Goal: Task Accomplishment & Management: Manage account settings

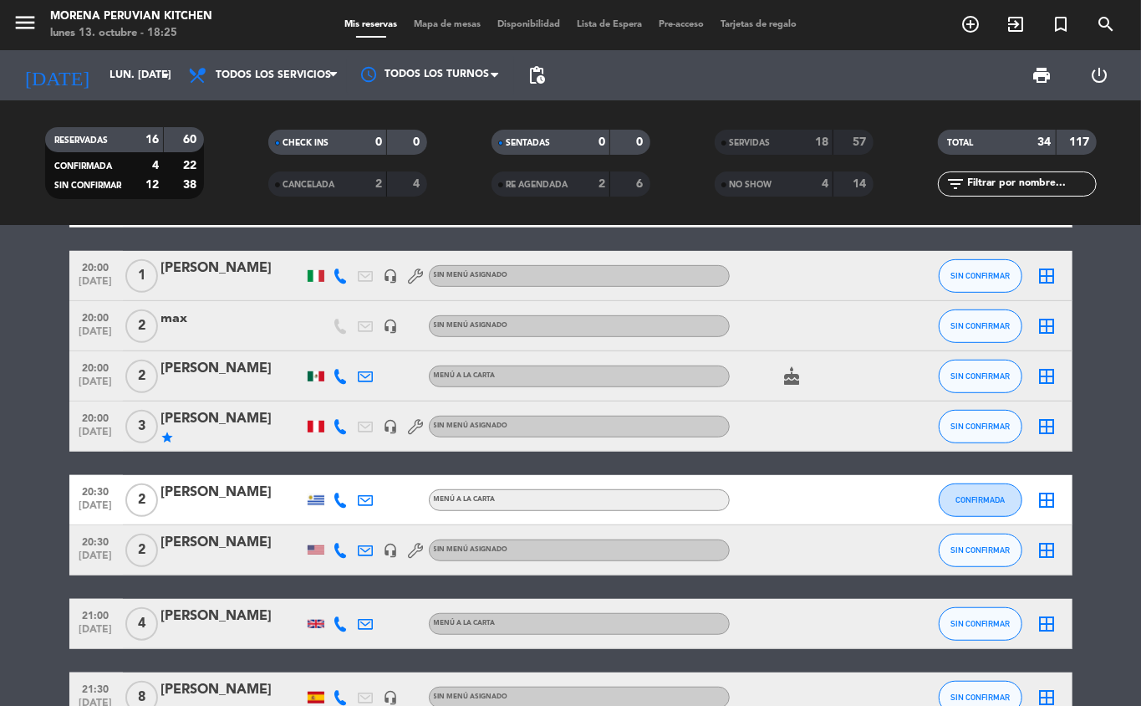
scroll to position [482, 0]
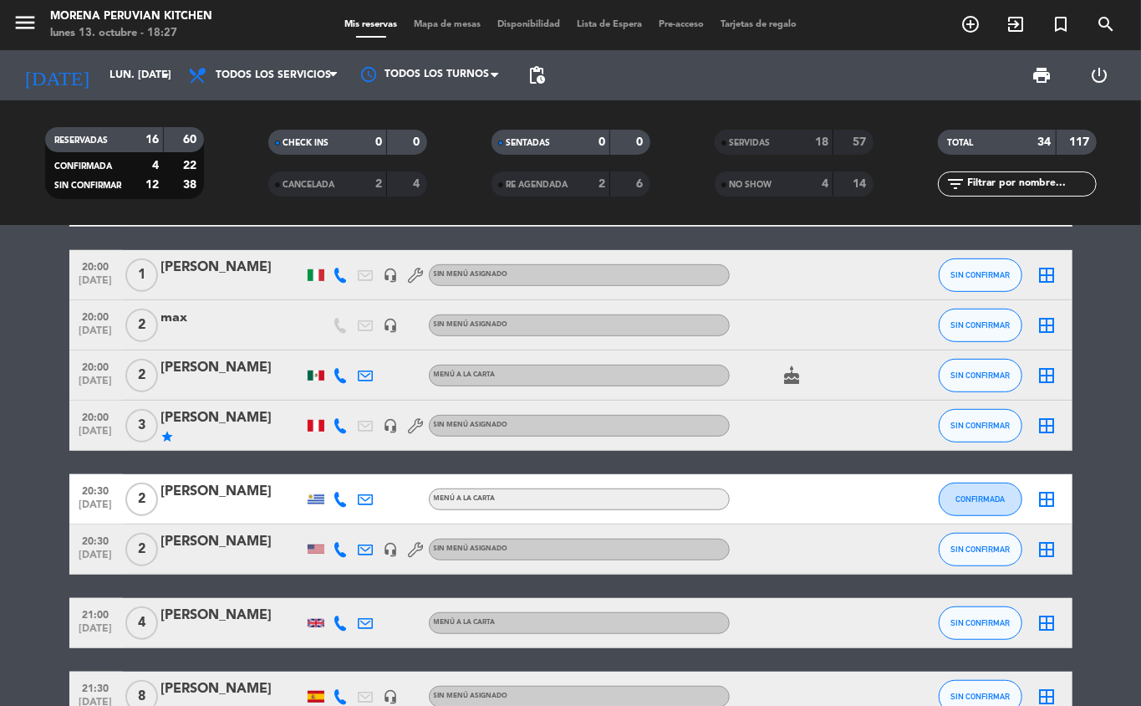
click at [232, 415] on div "[PERSON_NAME]" at bounding box center [232, 418] width 142 height 22
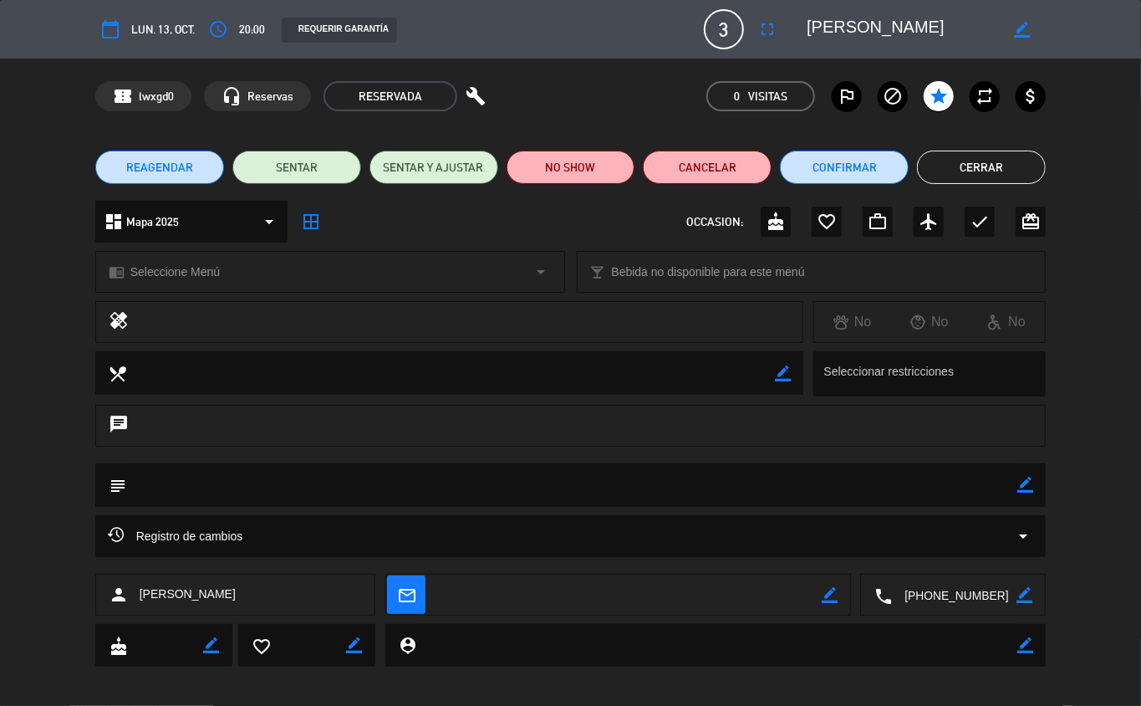
click at [1008, 161] on button "Cerrar" at bounding box center [981, 167] width 129 height 33
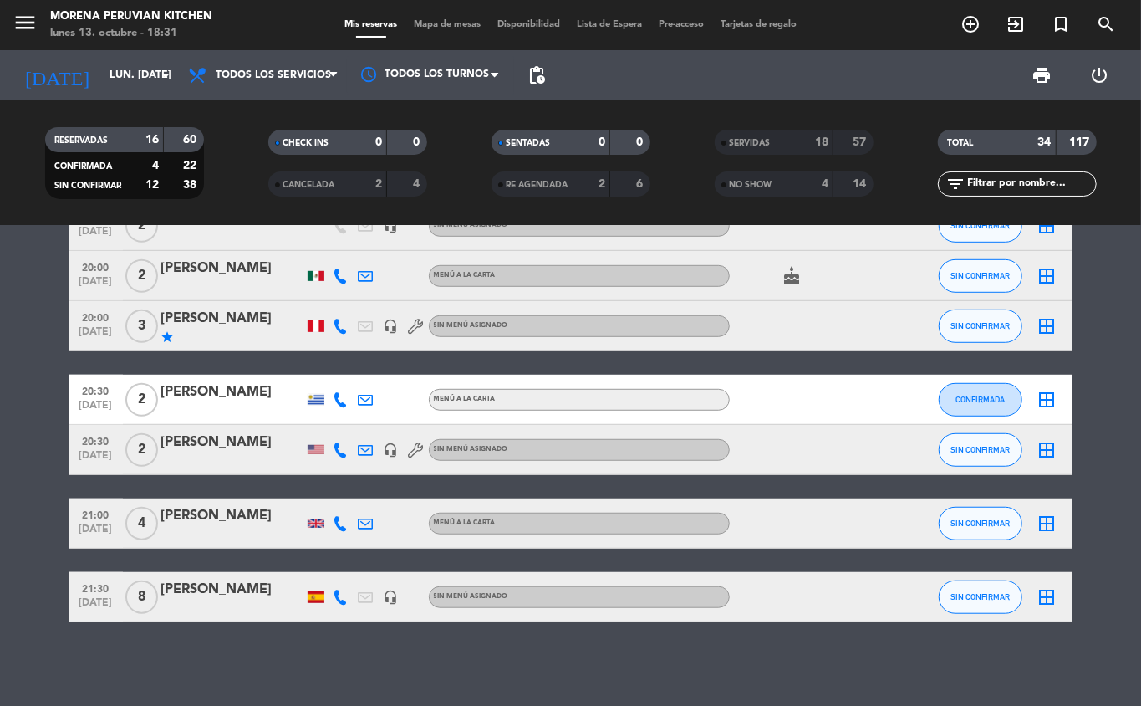
scroll to position [0, 0]
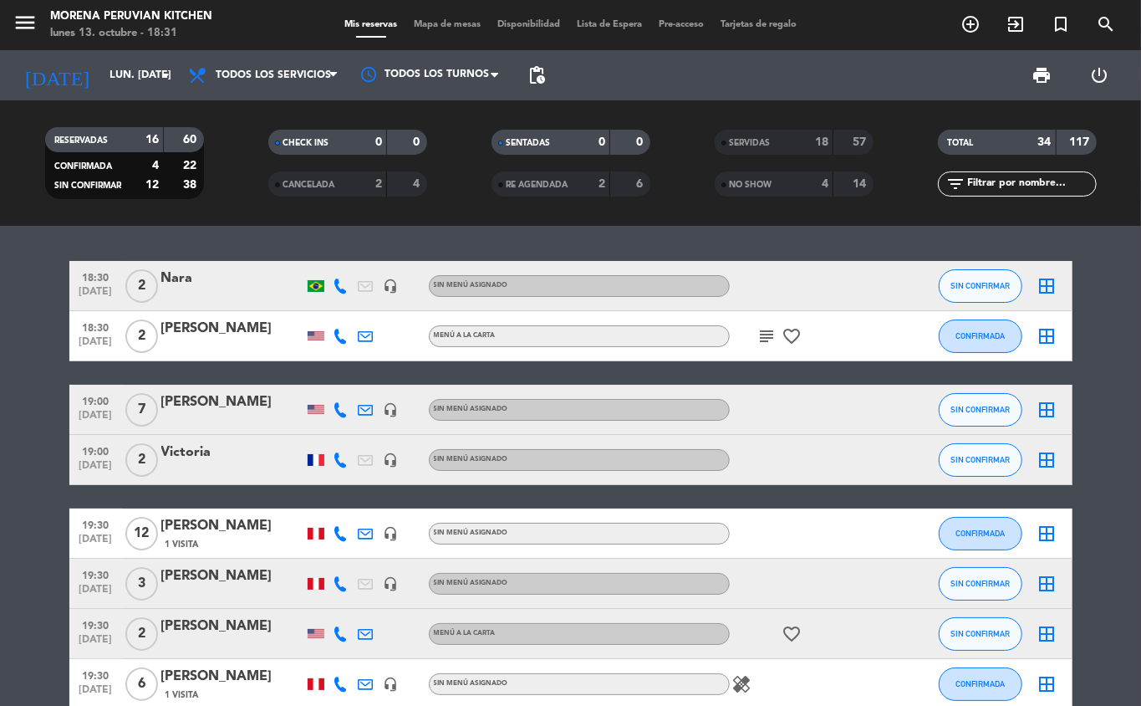
click at [365, 408] on icon at bounding box center [366, 409] width 15 height 15
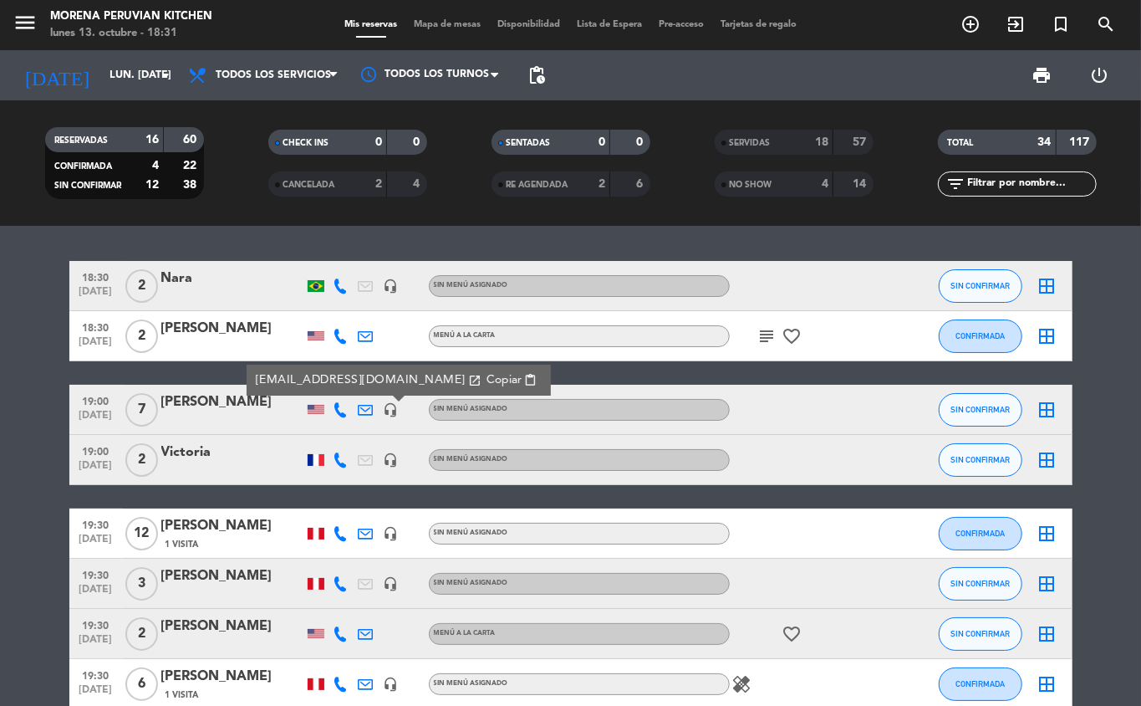
click at [341, 416] on icon at bounding box center [341, 409] width 15 height 15
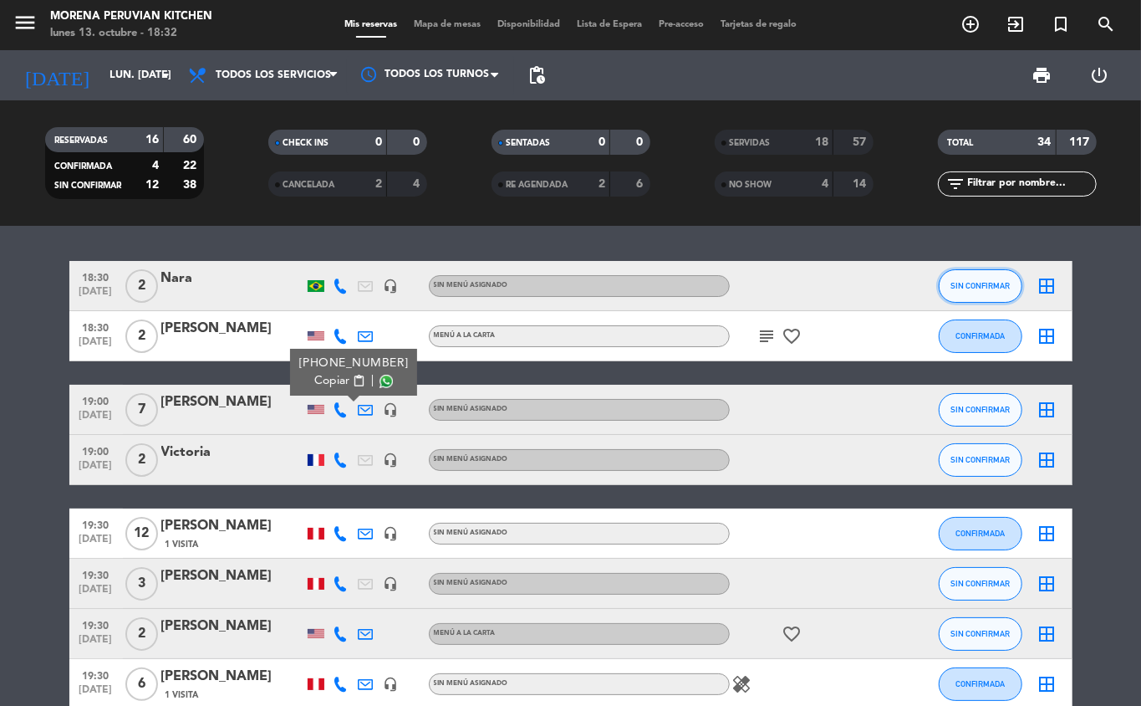
click at [1005, 301] on button "SIN CONFIRMAR" at bounding box center [981, 285] width 84 height 33
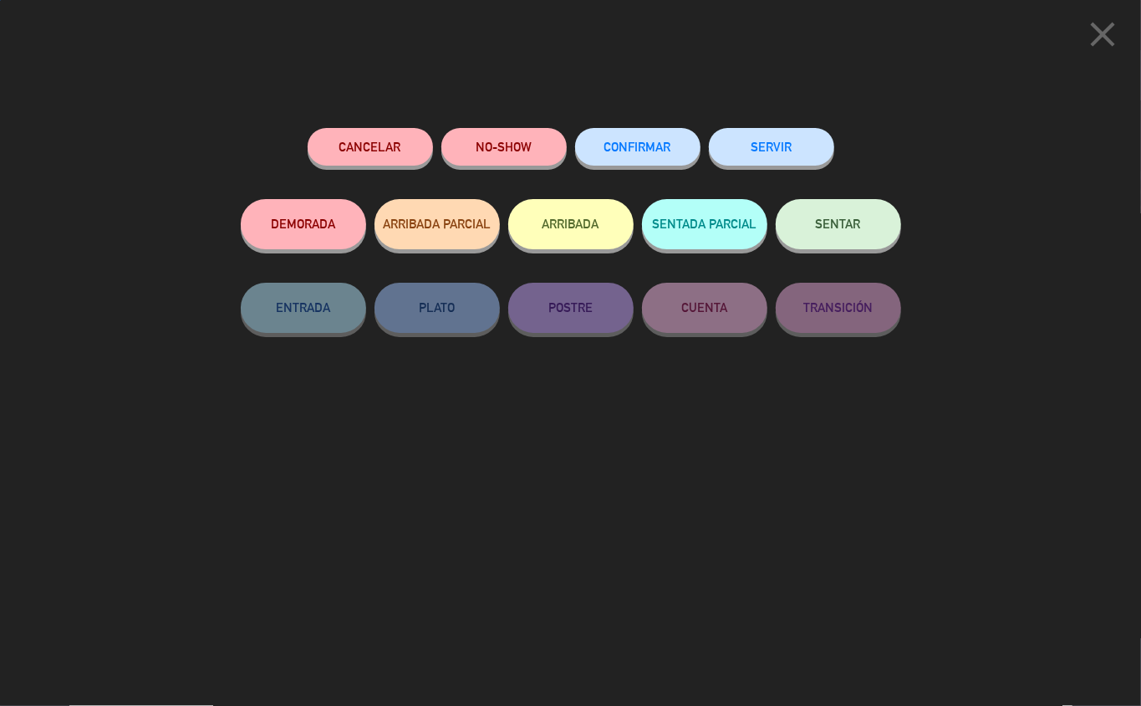
click at [806, 137] on button "SERVIR" at bounding box center [771, 147] width 125 height 38
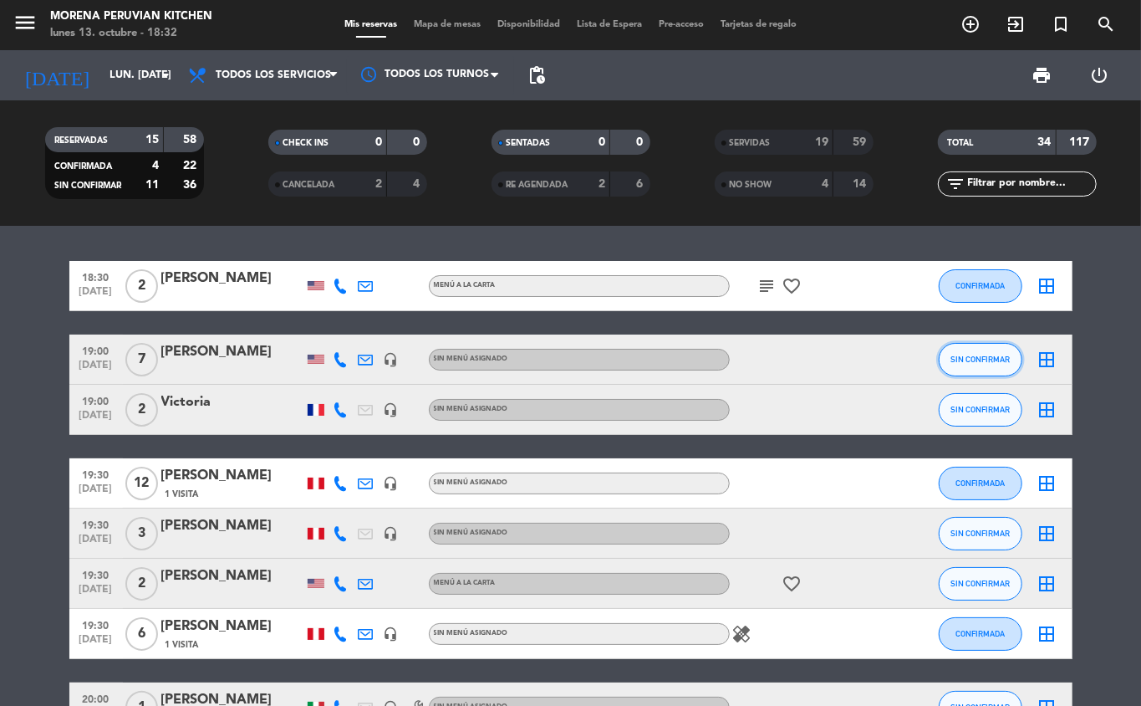
click at [980, 356] on span "SIN CONFIRMAR" at bounding box center [980, 359] width 59 height 9
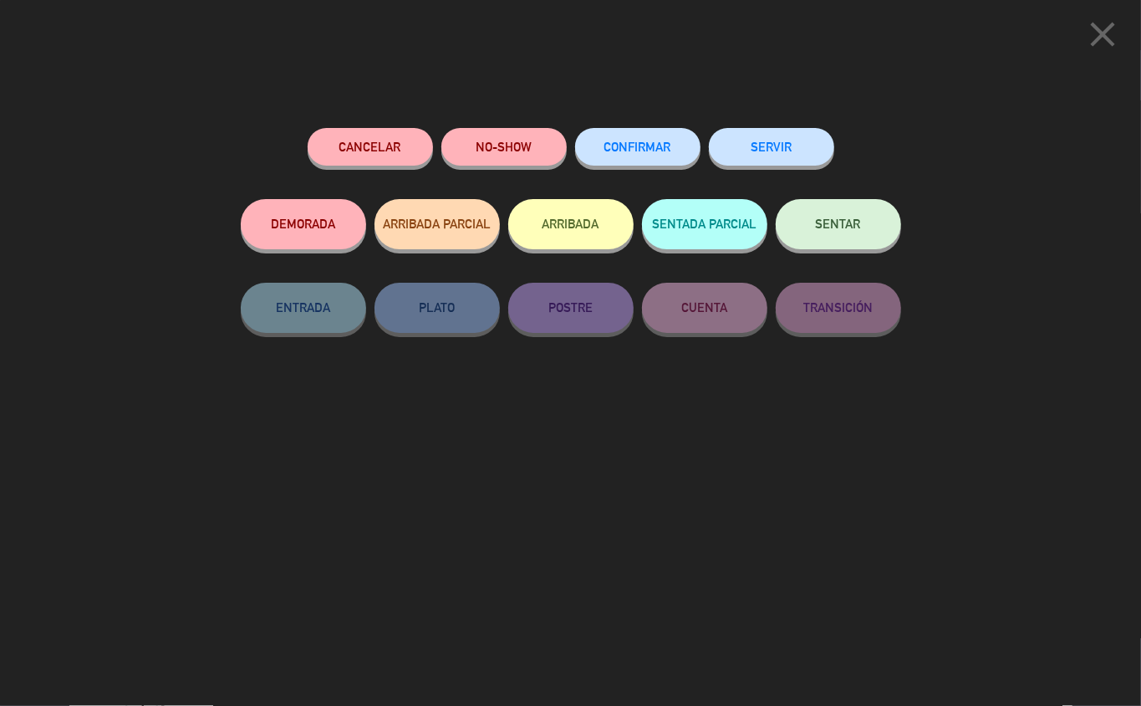
click at [634, 161] on button "CONFIRMAR" at bounding box center [637, 147] width 125 height 38
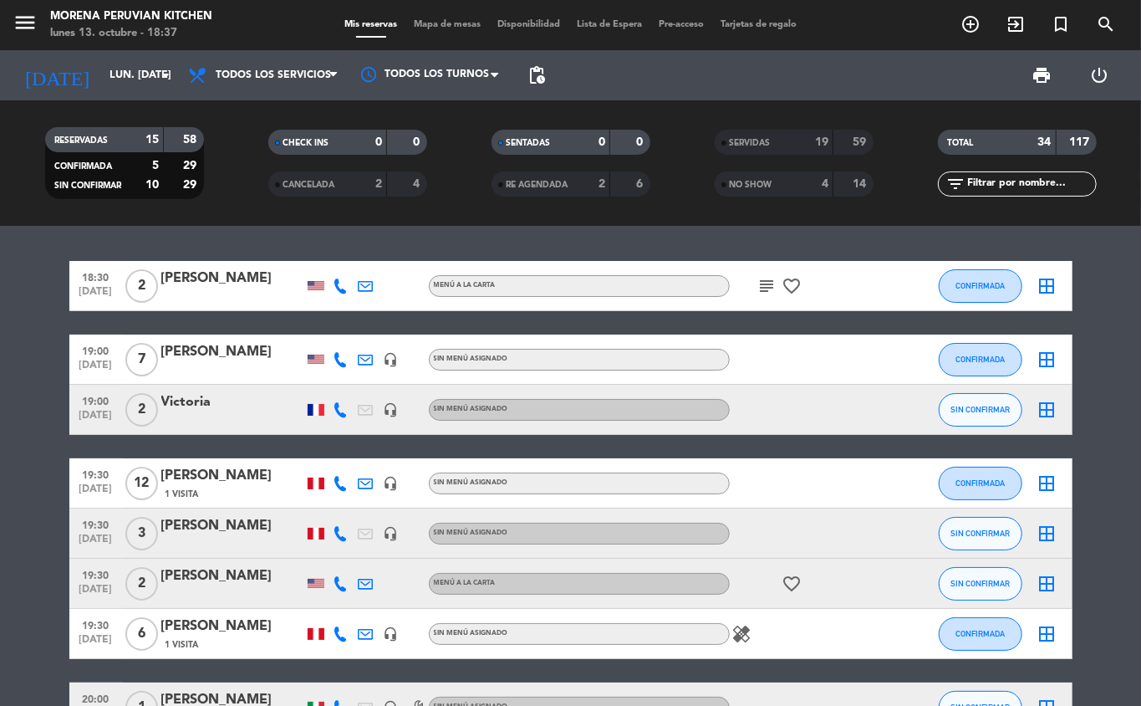
click at [767, 288] on icon "subject" at bounding box center [768, 286] width 20 height 20
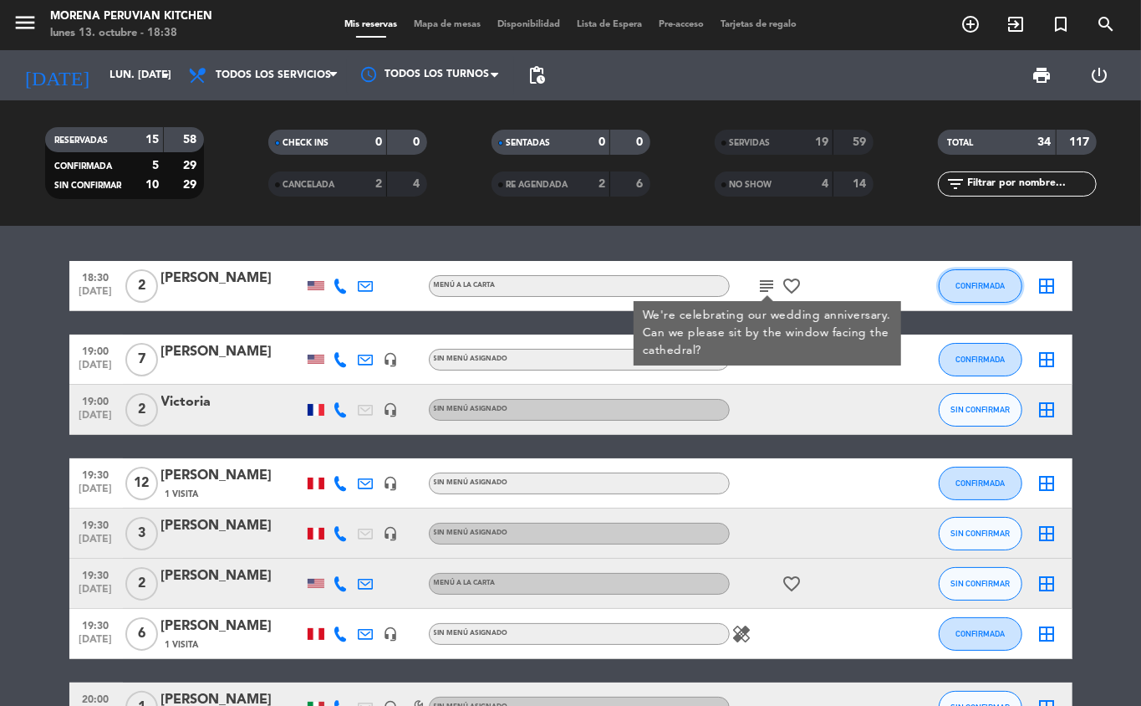
click at [981, 285] on span "CONFIRMADA" at bounding box center [980, 285] width 49 height 9
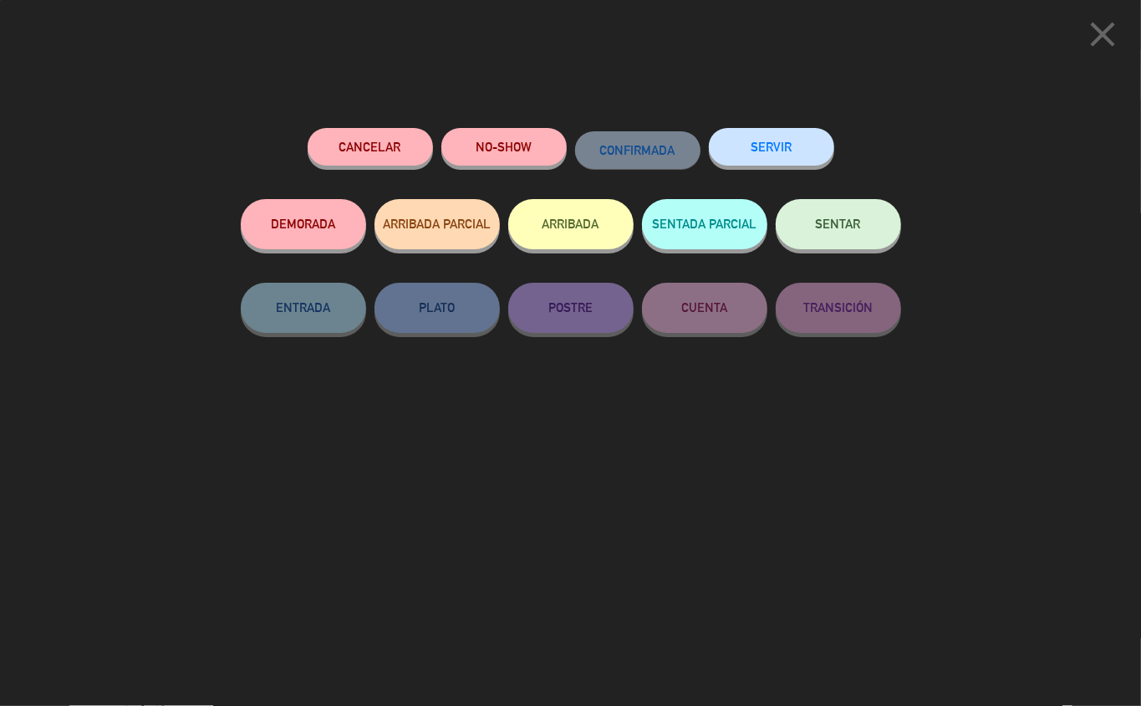
click at [790, 134] on button "SERVIR" at bounding box center [771, 147] width 125 height 38
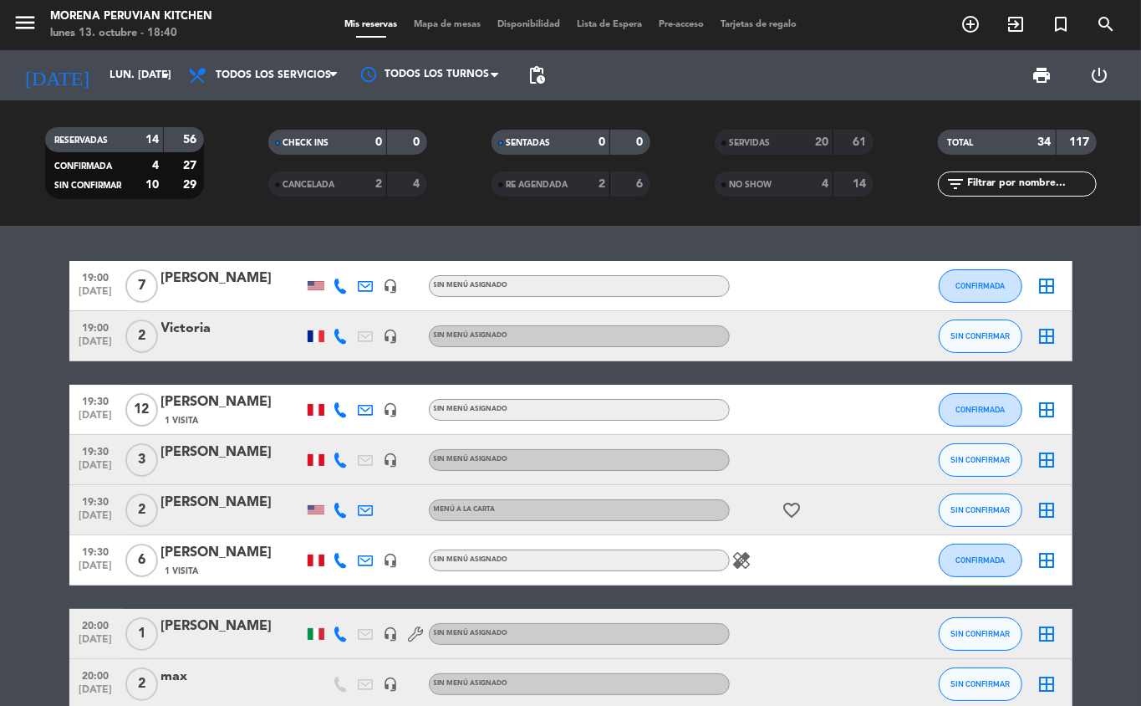
click at [341, 408] on icon at bounding box center [341, 409] width 15 height 15
click at [326, 378] on span "Copiar" at bounding box center [331, 381] width 35 height 18
click at [984, 411] on span "CONFIRMADA" at bounding box center [980, 409] width 49 height 9
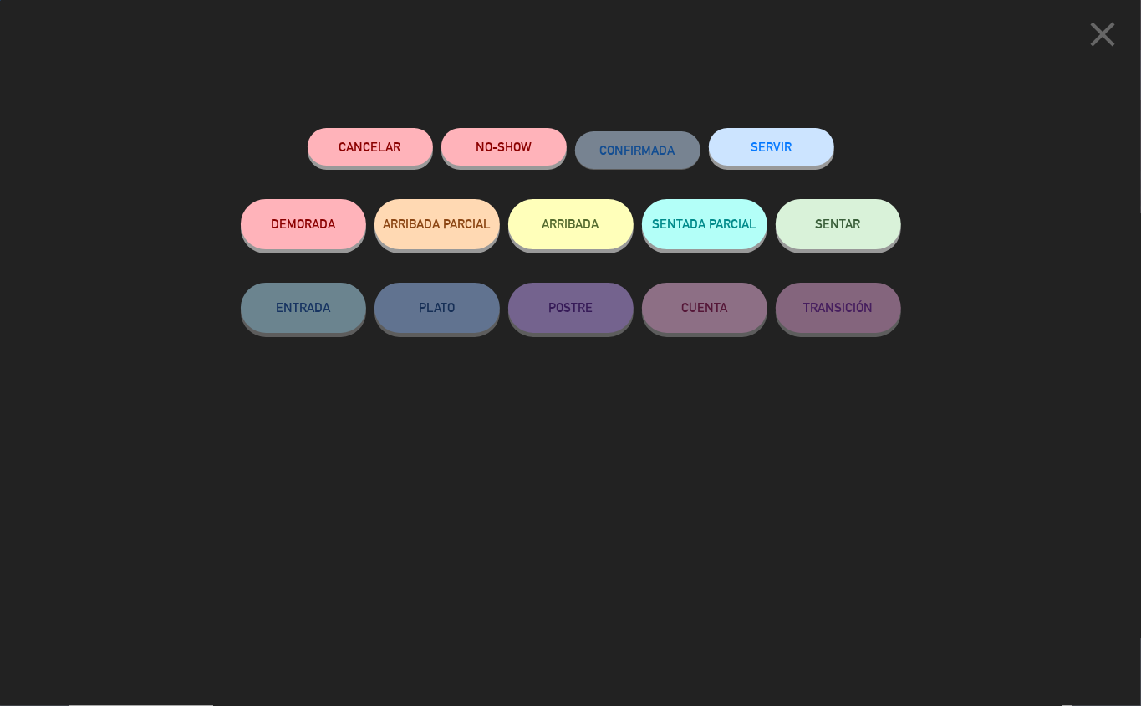
click at [1078, 47] on button "close" at bounding box center [1103, 37] width 52 height 49
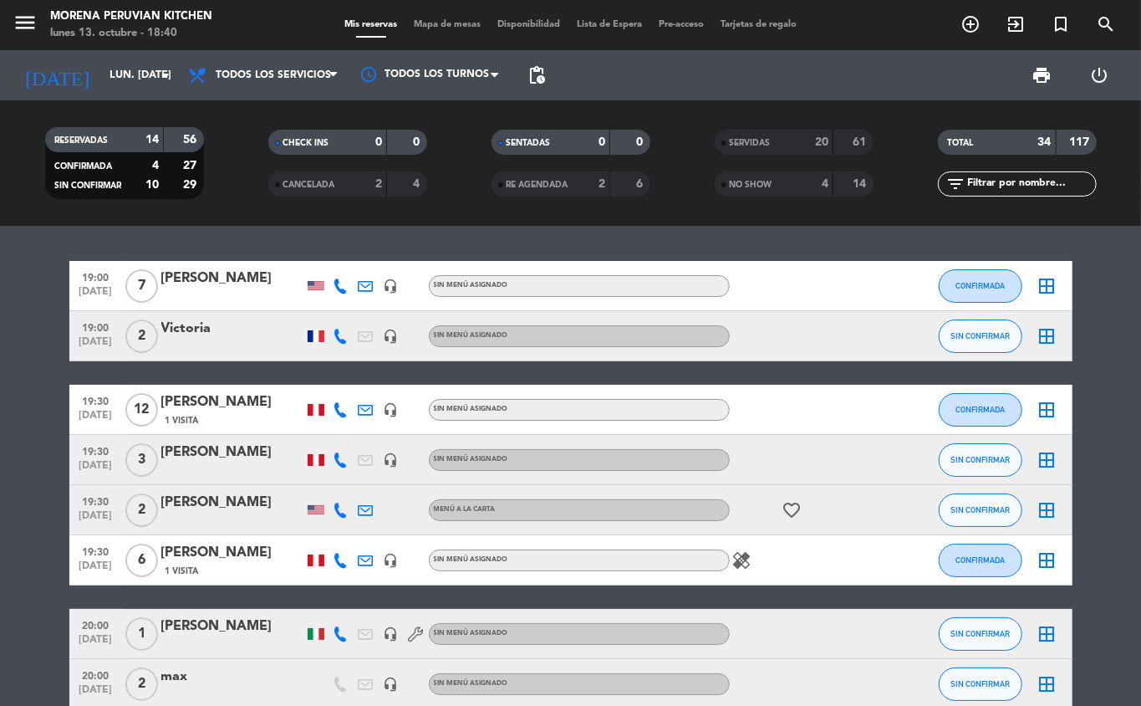
click at [335, 408] on icon at bounding box center [341, 409] width 15 height 15
click at [998, 276] on button "CONFIRMADA" at bounding box center [981, 285] width 84 height 33
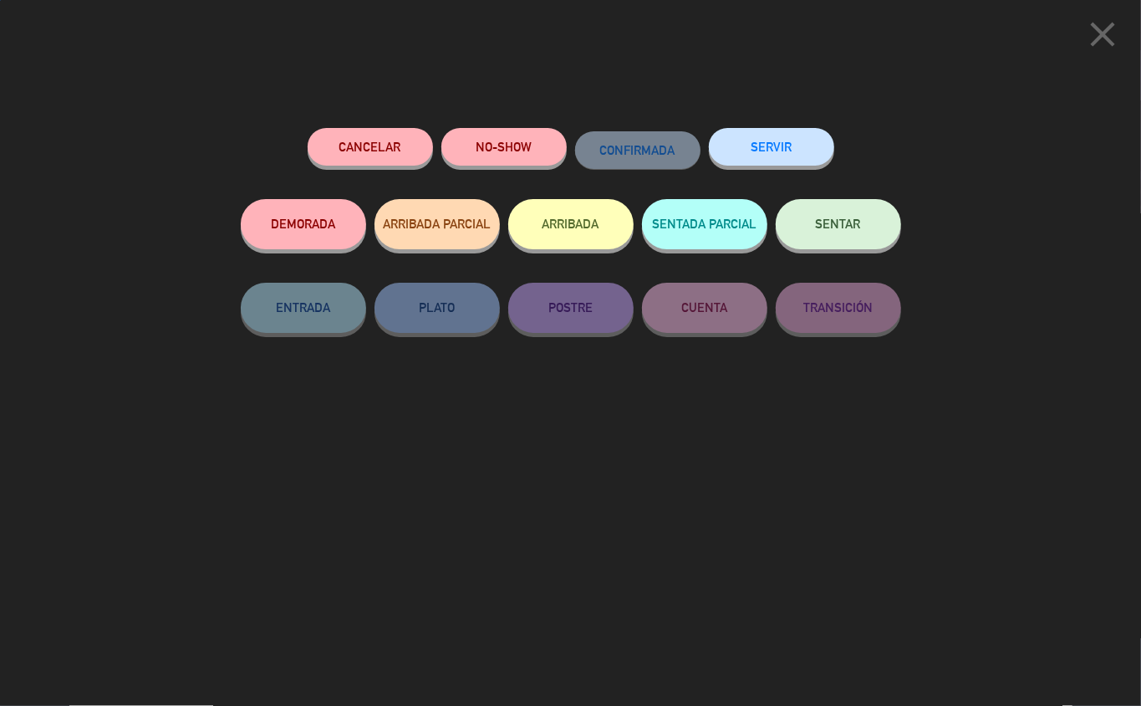
click at [583, 222] on button "ARRIBADA" at bounding box center [570, 224] width 125 height 50
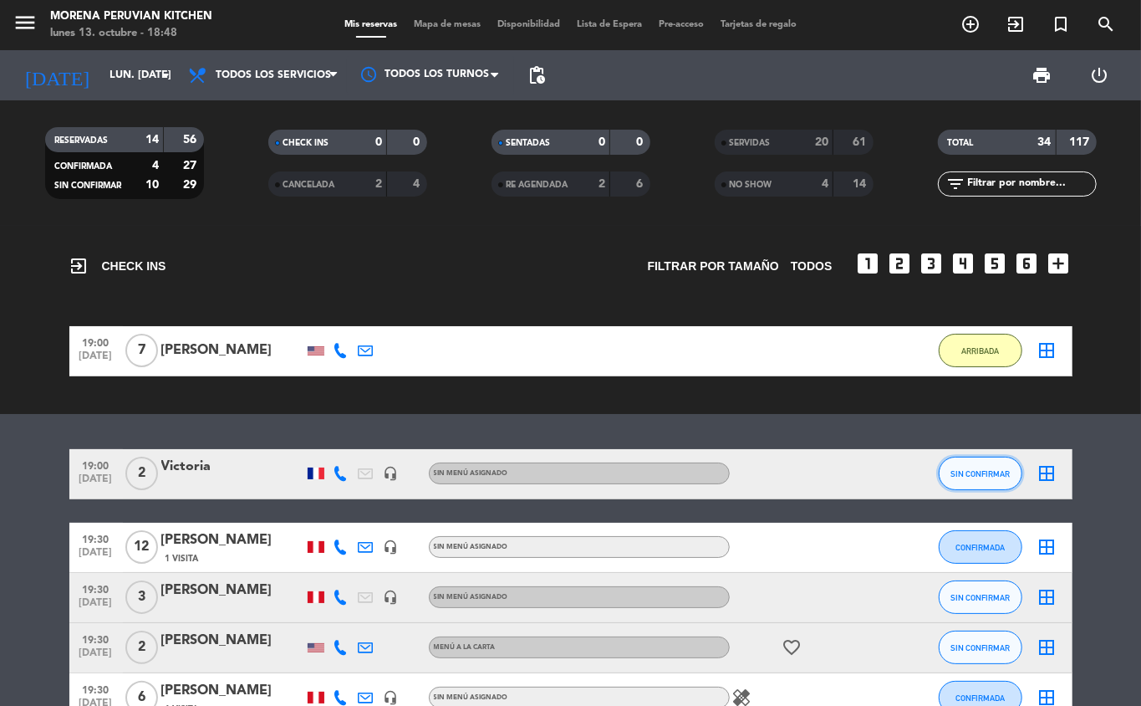
click at [955, 488] on button "SIN CONFIRMAR" at bounding box center [981, 473] width 84 height 33
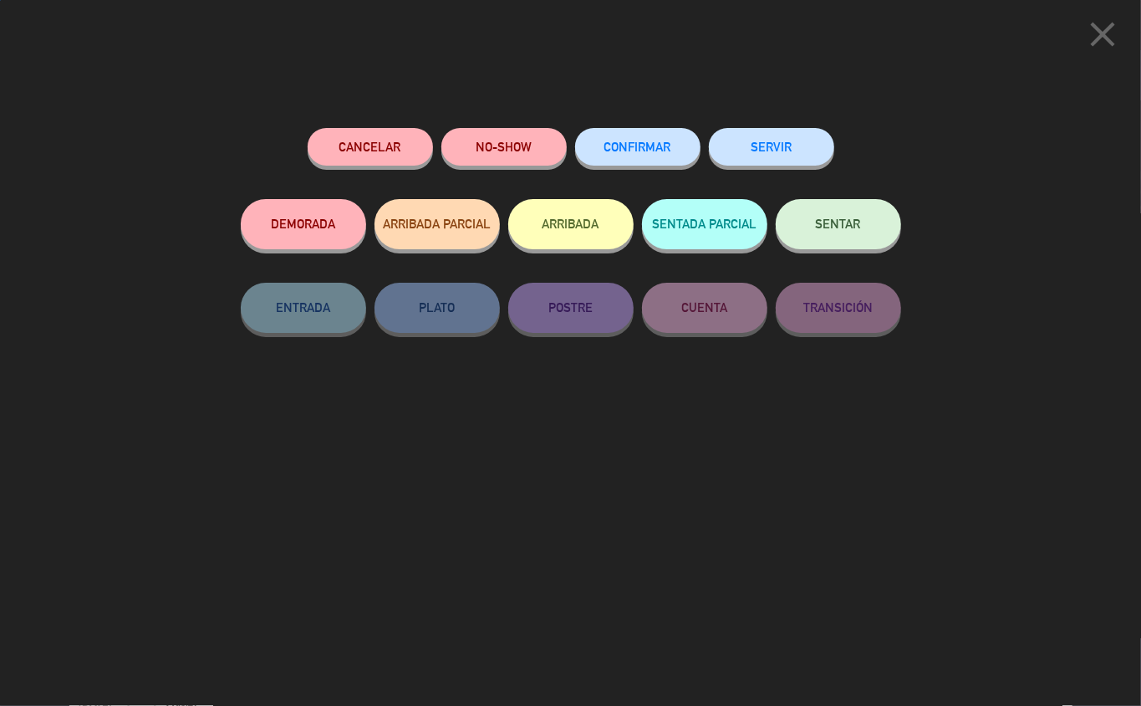
click at [606, 222] on button "ARRIBADA" at bounding box center [570, 224] width 125 height 50
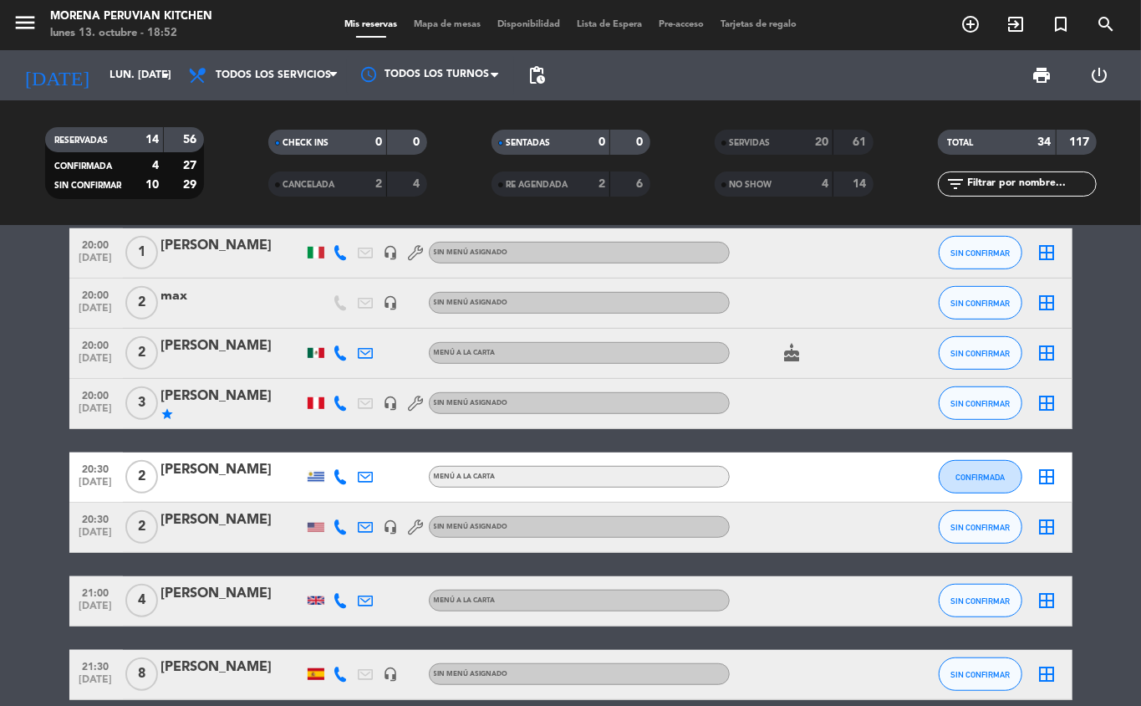
scroll to position [572, 0]
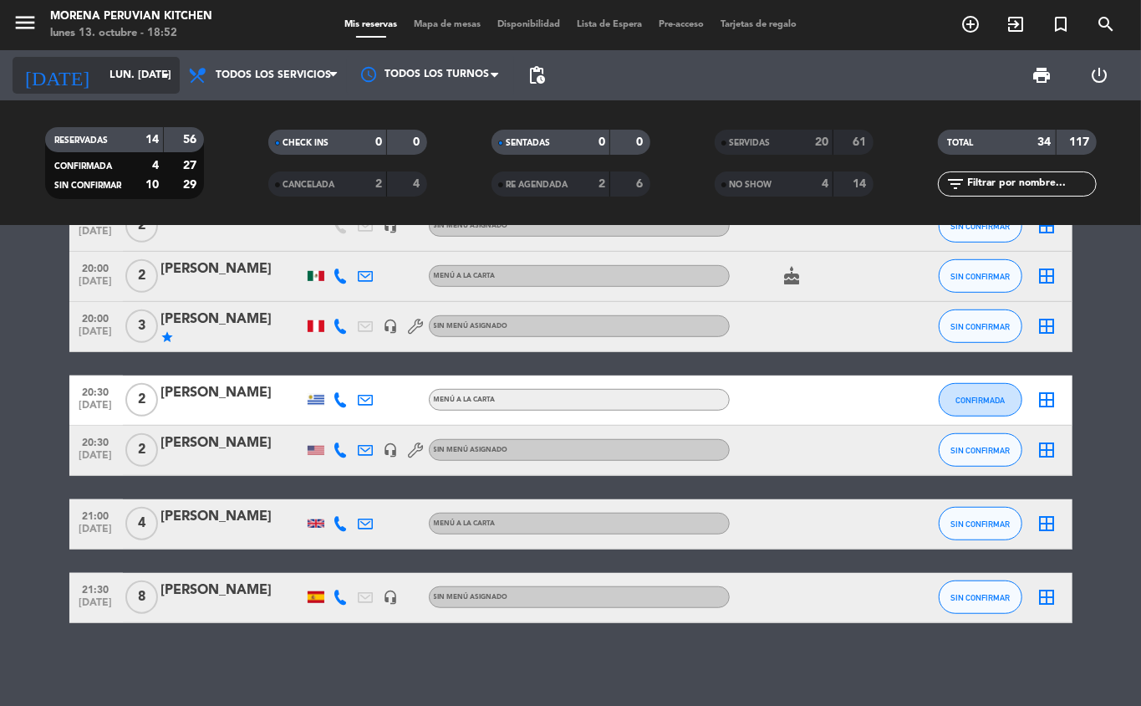
click at [130, 74] on input "lun. [DATE]" at bounding box center [171, 75] width 141 height 28
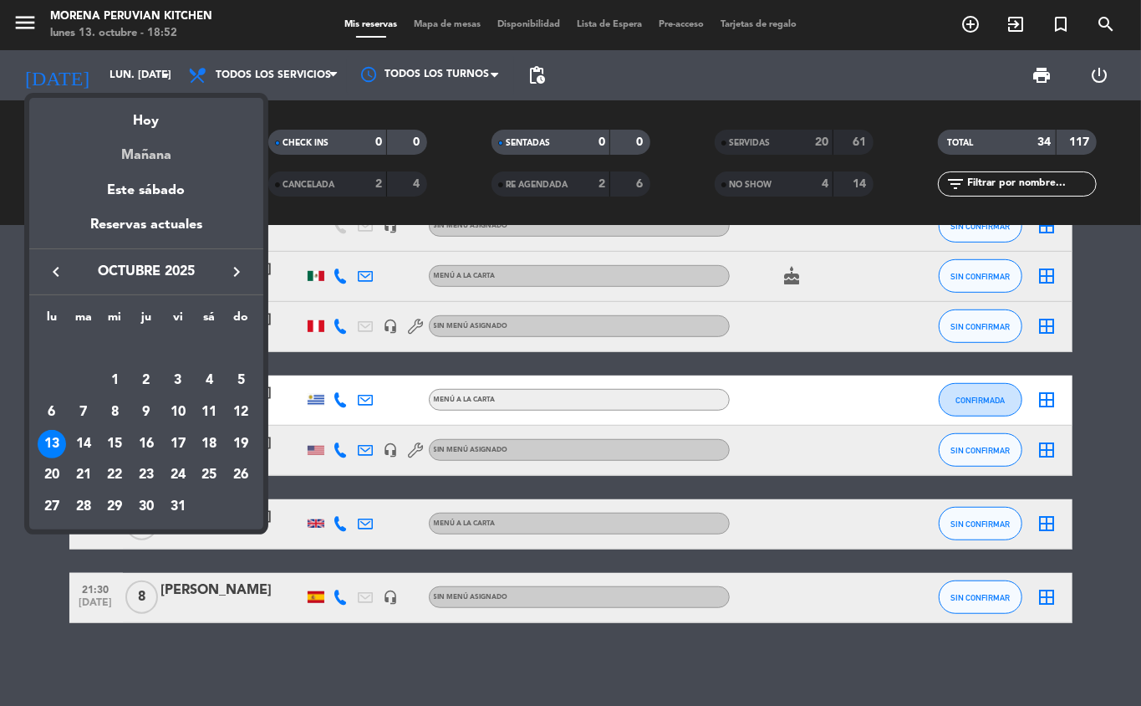
click at [158, 161] on div "Mañana" at bounding box center [146, 149] width 234 height 34
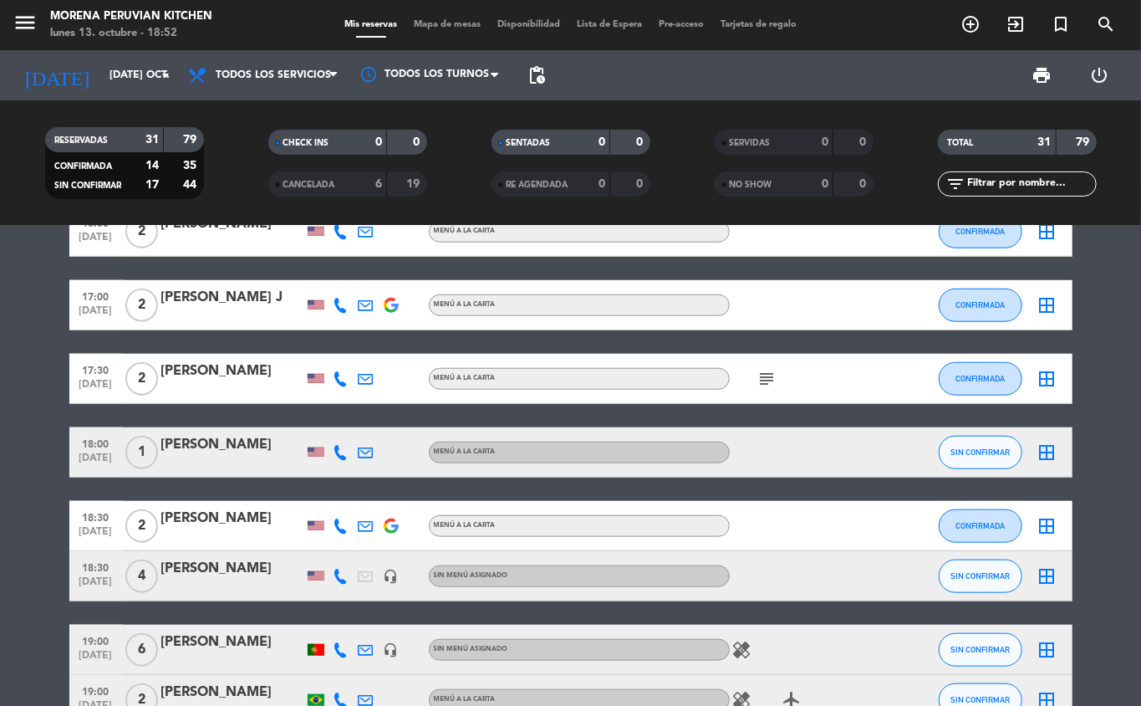
scroll to position [920, 0]
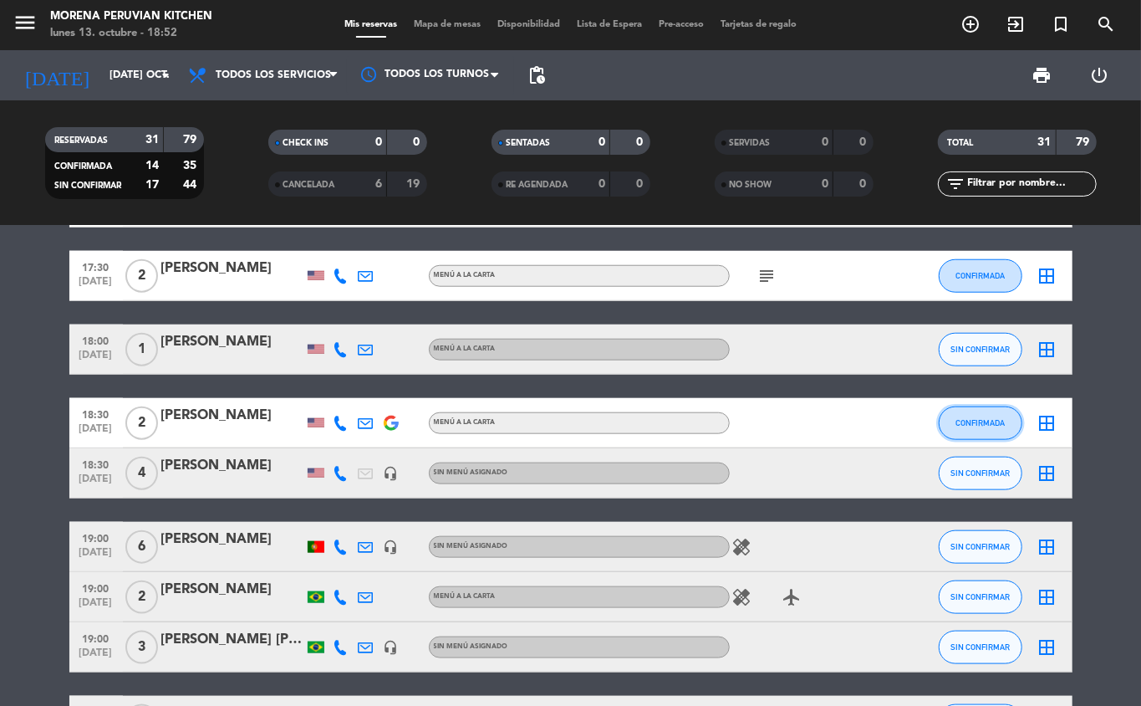
click at [987, 422] on span "CONFIRMADA" at bounding box center [980, 422] width 49 height 9
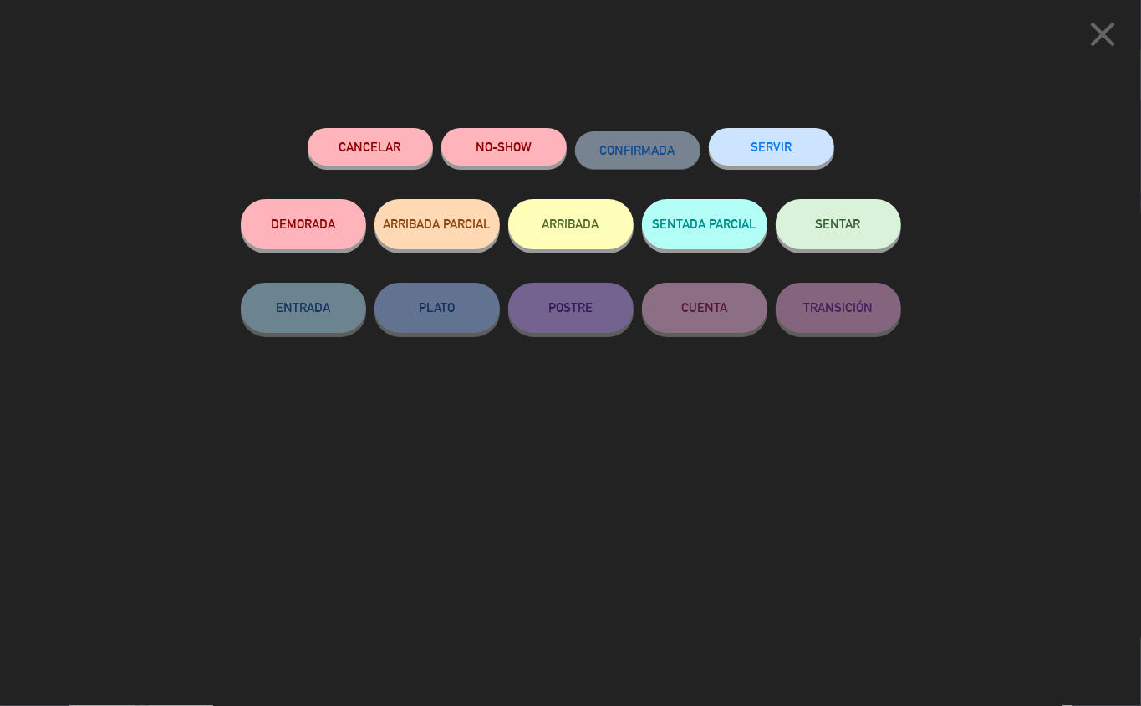
click at [510, 151] on button "NO-SHOW" at bounding box center [504, 147] width 125 height 38
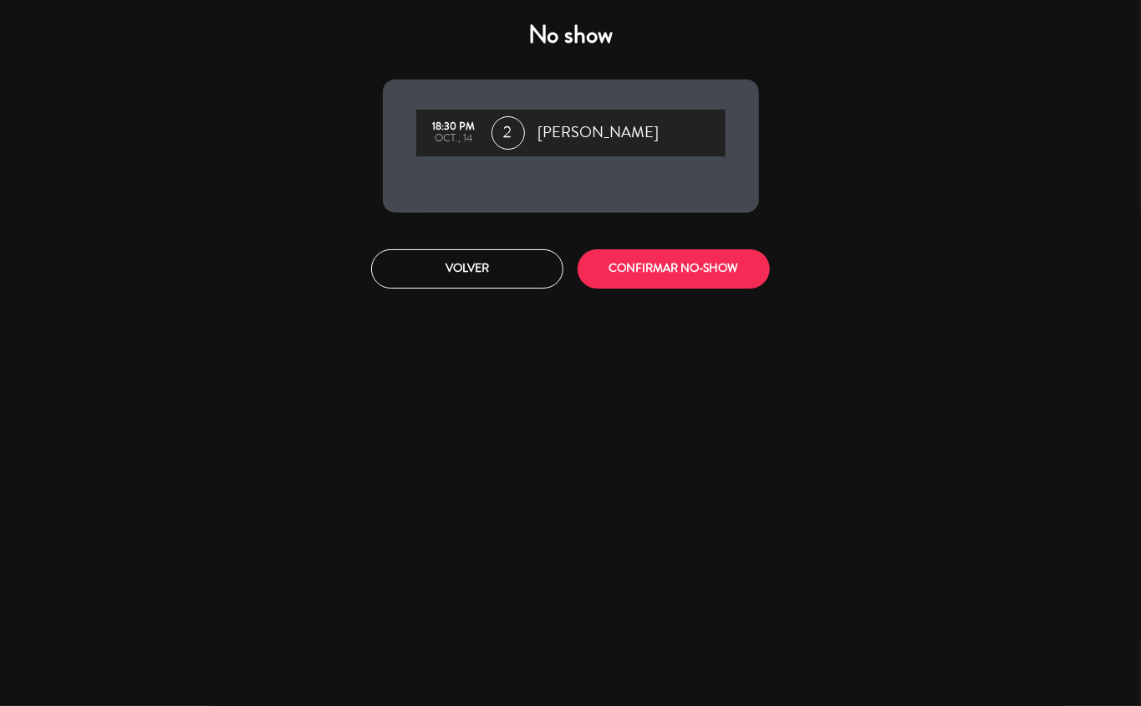
click at [477, 275] on button "Volver" at bounding box center [467, 268] width 192 height 39
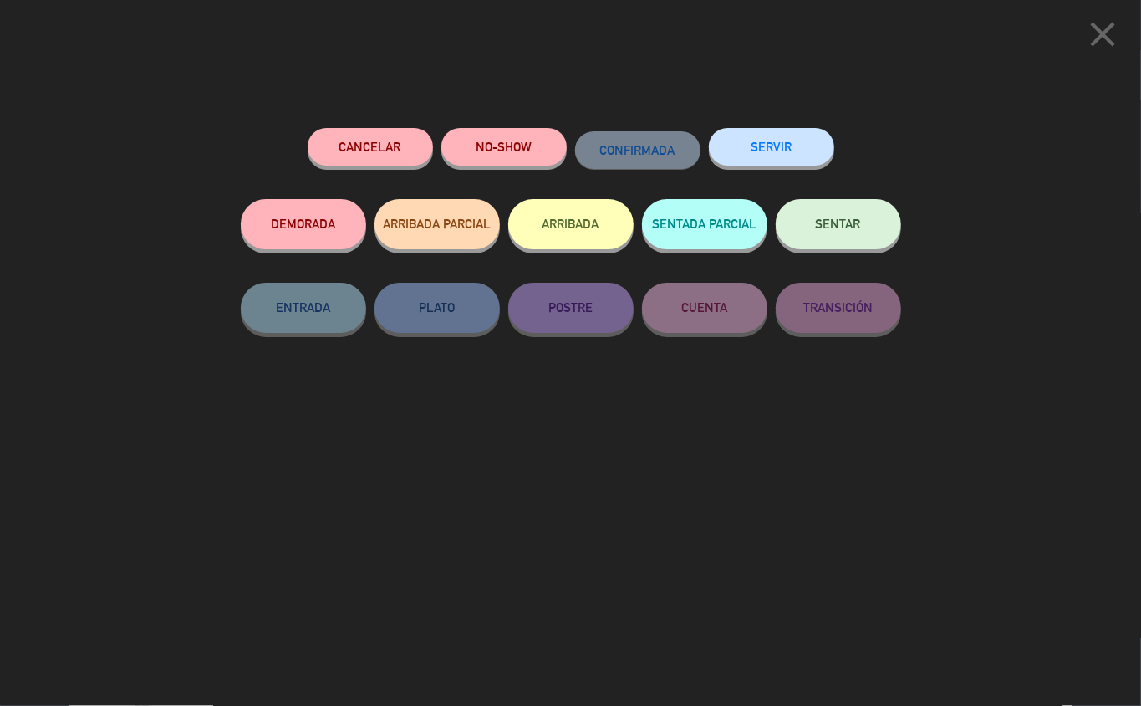
click at [359, 137] on button "Cancelar" at bounding box center [370, 147] width 125 height 38
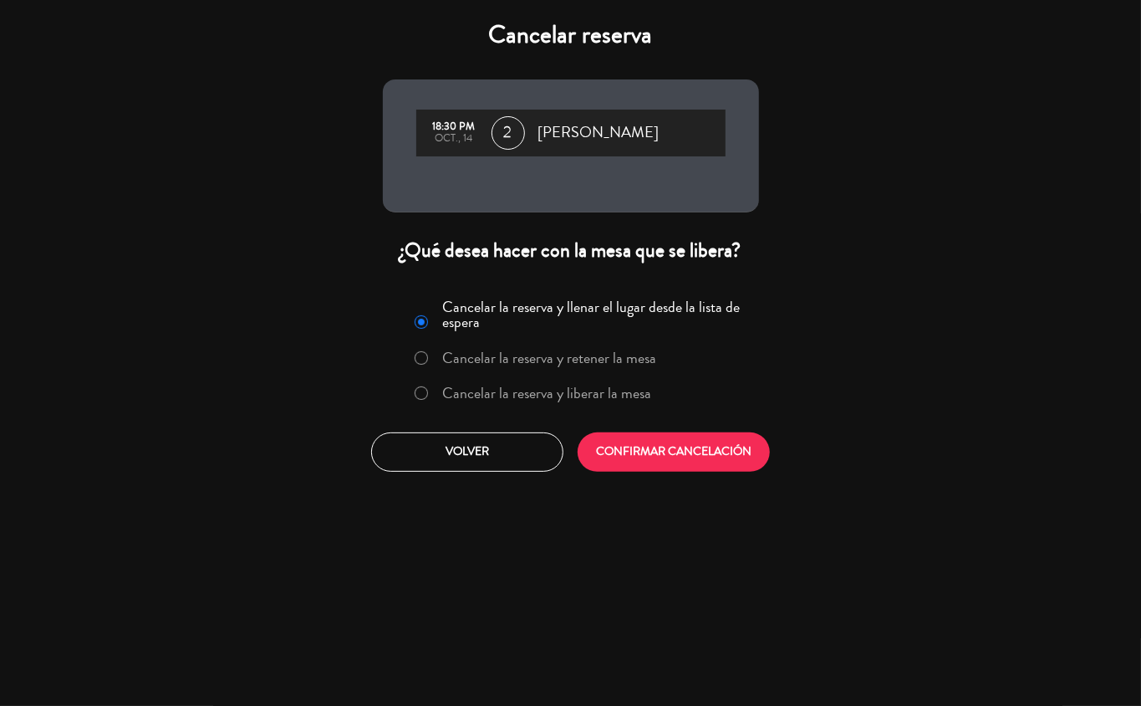
click at [586, 393] on label "Cancelar la reserva y liberar la mesa" at bounding box center [546, 392] width 209 height 15
click at [641, 452] on button "CONFIRMAR CANCELACIÓN" at bounding box center [674, 451] width 192 height 39
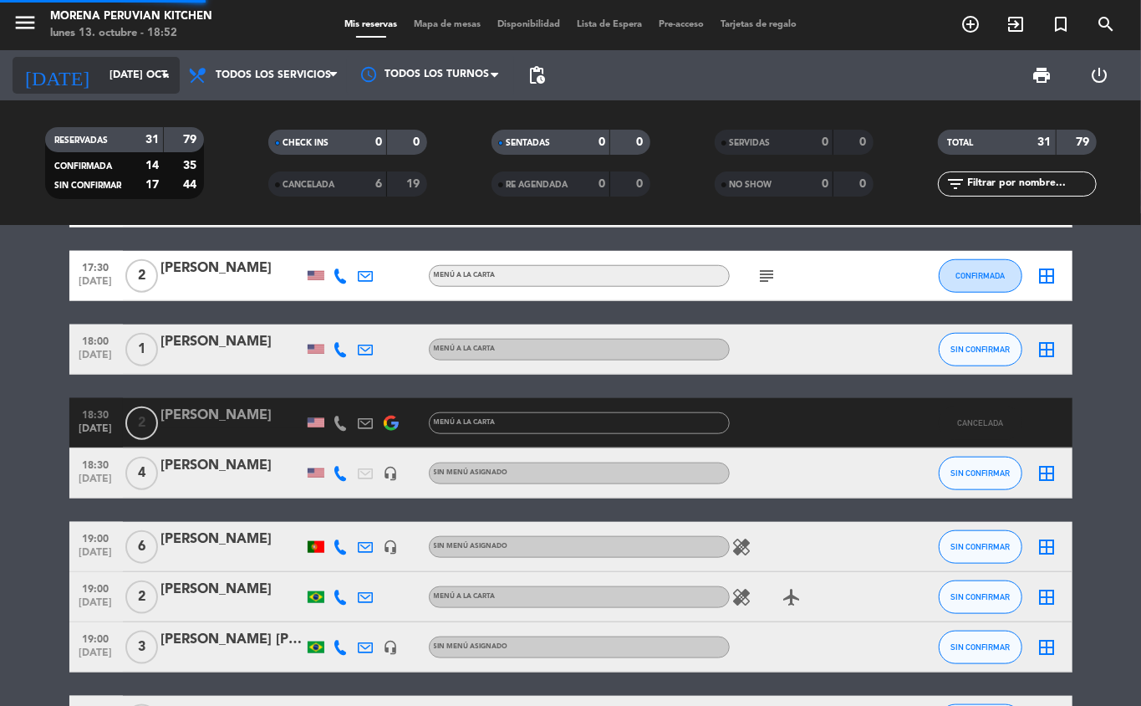
click at [111, 74] on input "[DATE] oct." at bounding box center [171, 75] width 141 height 28
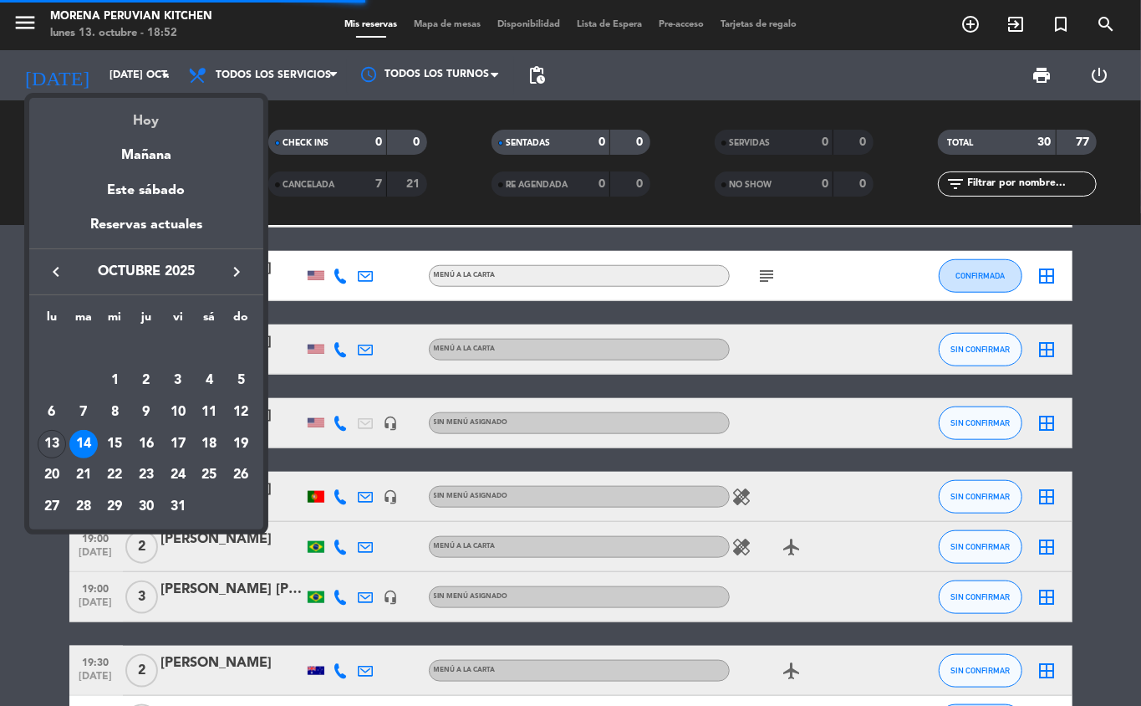
click at [151, 118] on div "Hoy" at bounding box center [146, 115] width 234 height 34
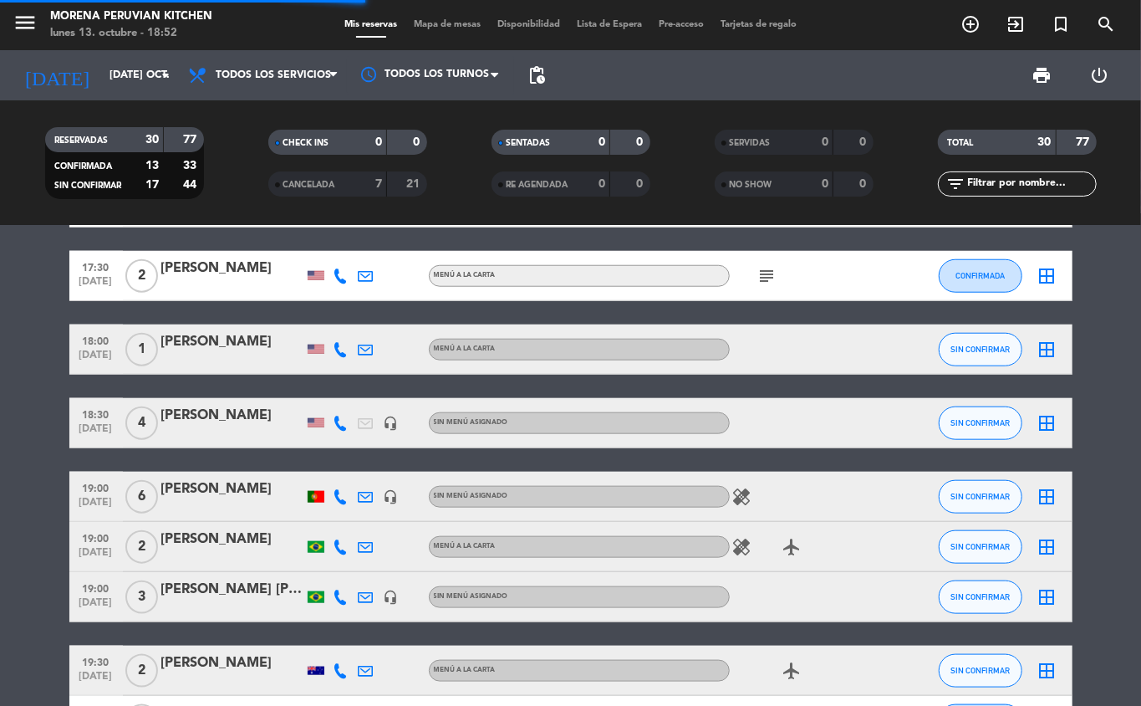
type input "lun. [DATE]"
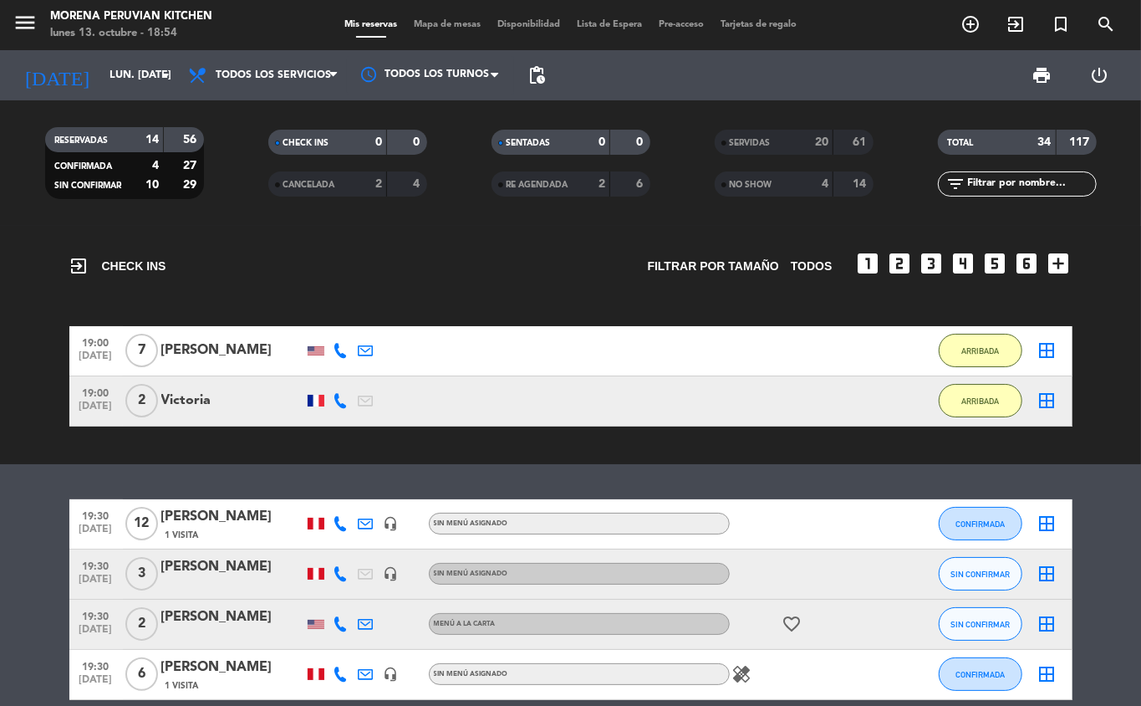
scroll to position [105, 0]
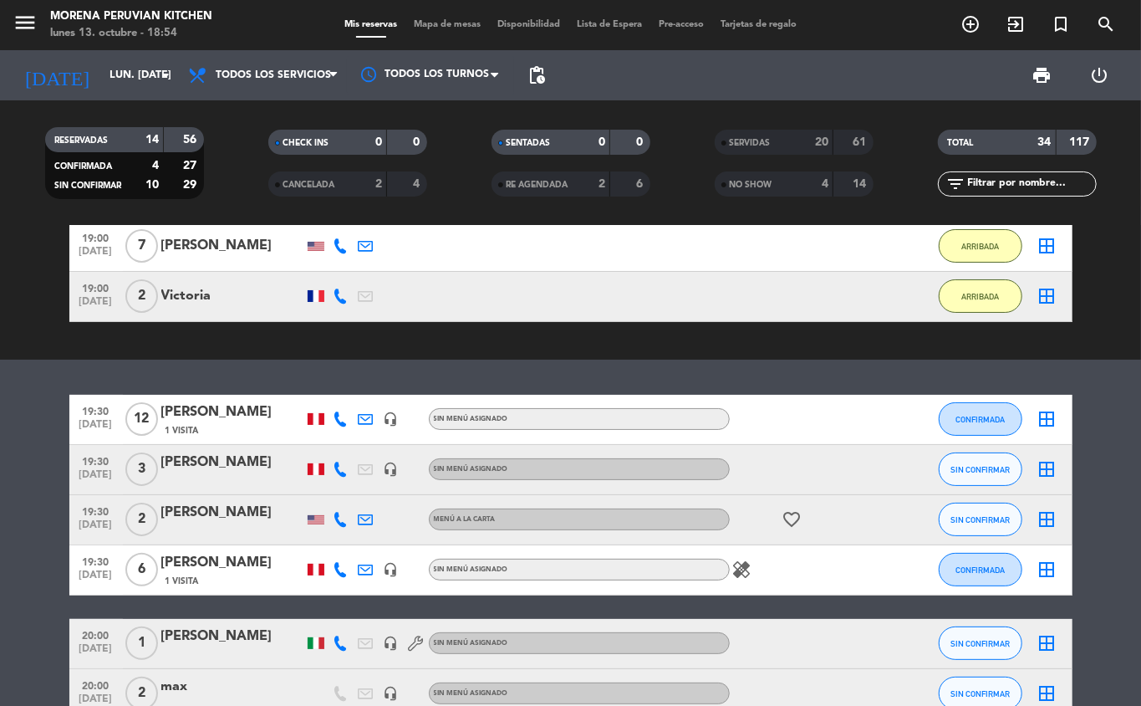
click at [341, 569] on icon at bounding box center [341, 569] width 15 height 15
click at [333, 535] on span "Copiar" at bounding box center [331, 542] width 35 height 18
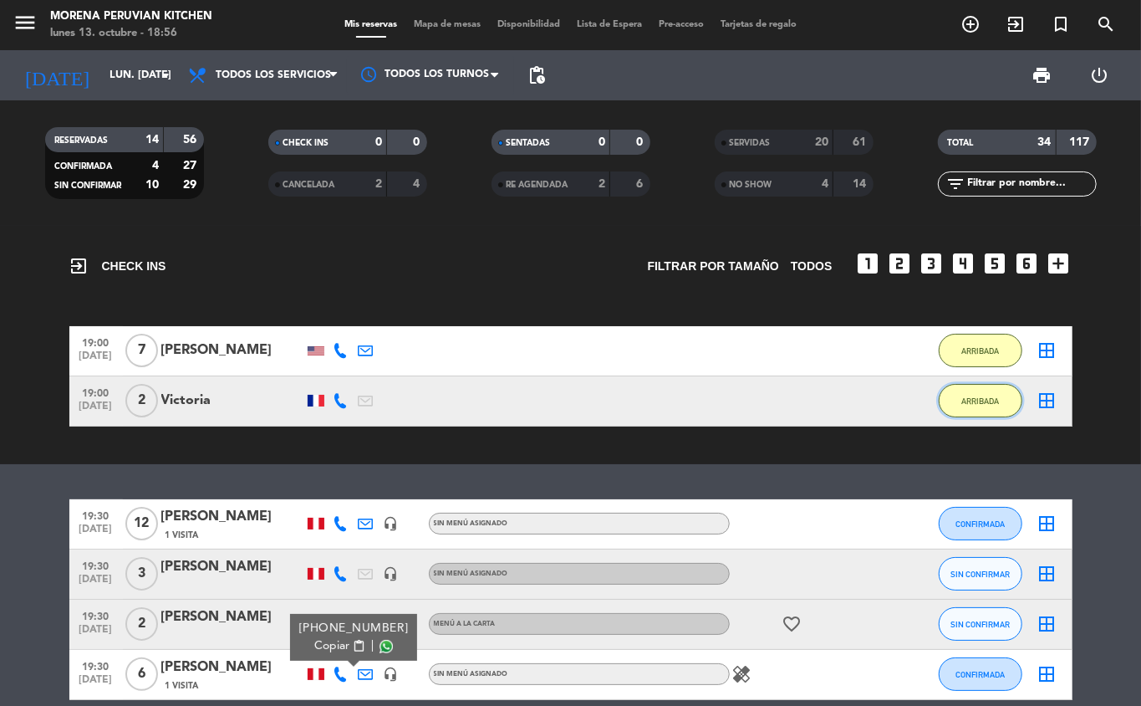
click at [983, 400] on span "ARRIBADA" at bounding box center [981, 400] width 38 height 9
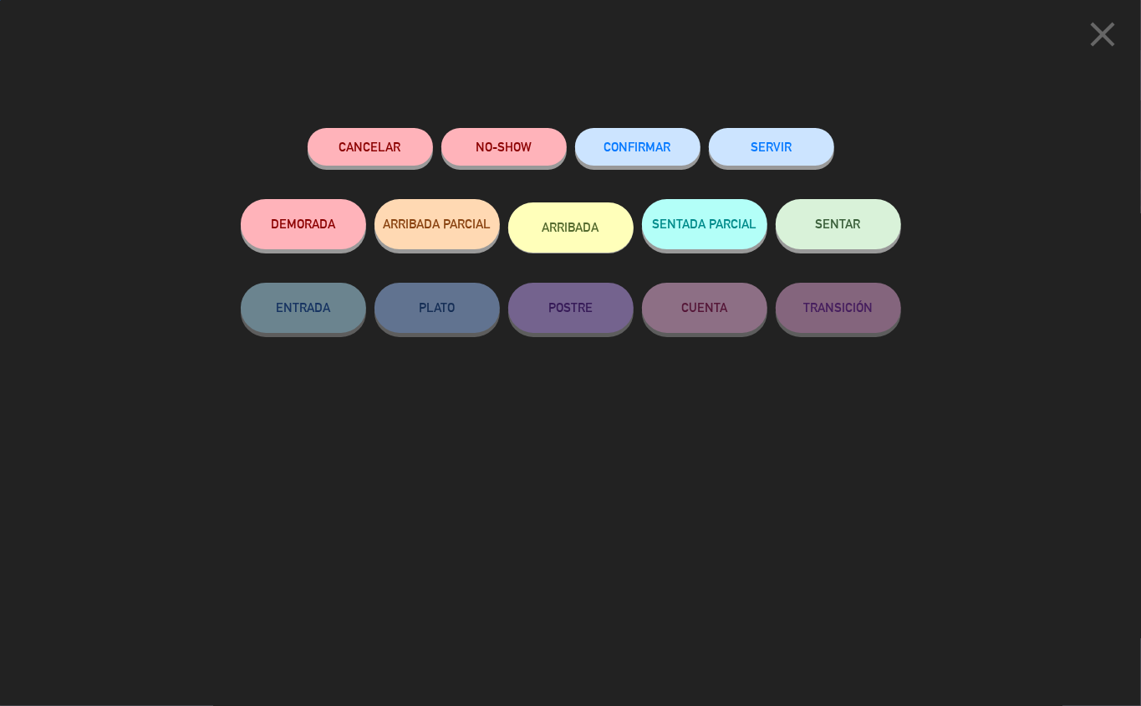
click at [773, 151] on button "SERVIR" at bounding box center [771, 147] width 125 height 38
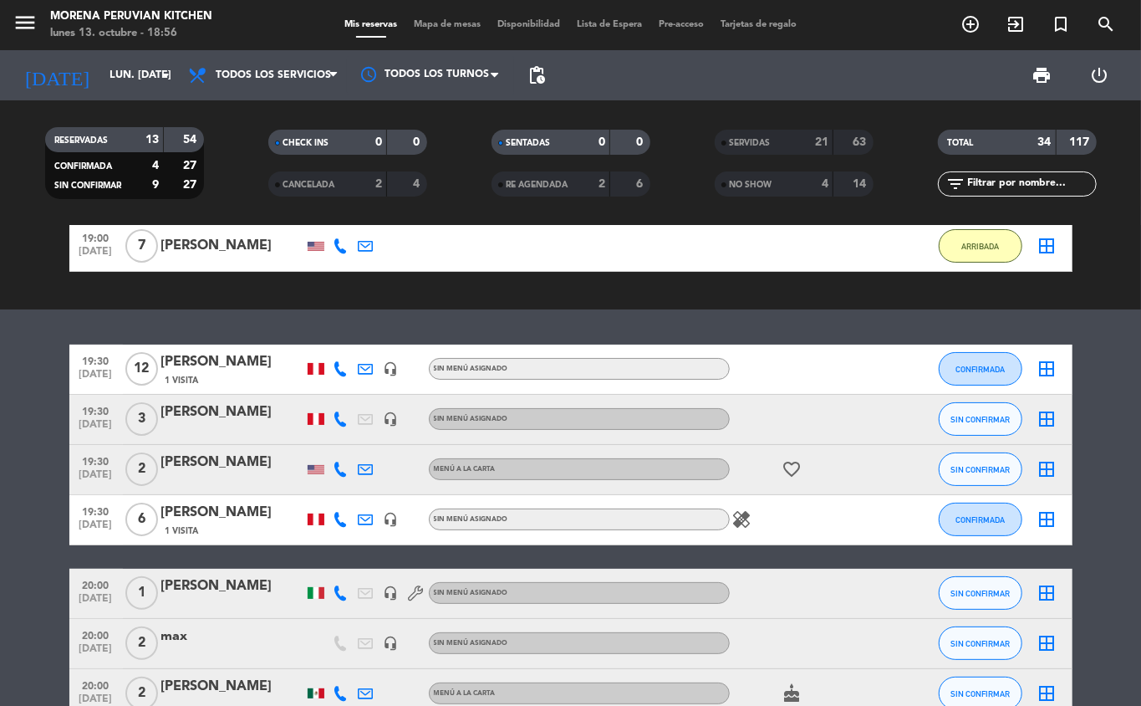
scroll to position [107, 0]
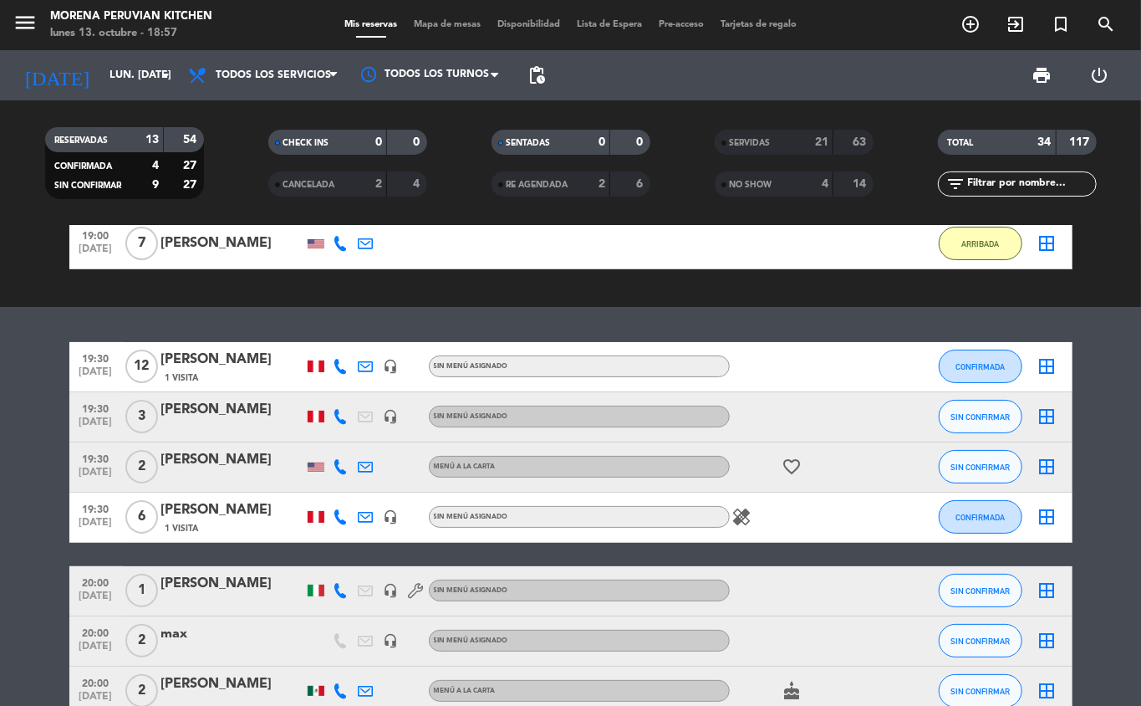
click at [100, 479] on span "[DATE]" at bounding box center [96, 476] width 42 height 19
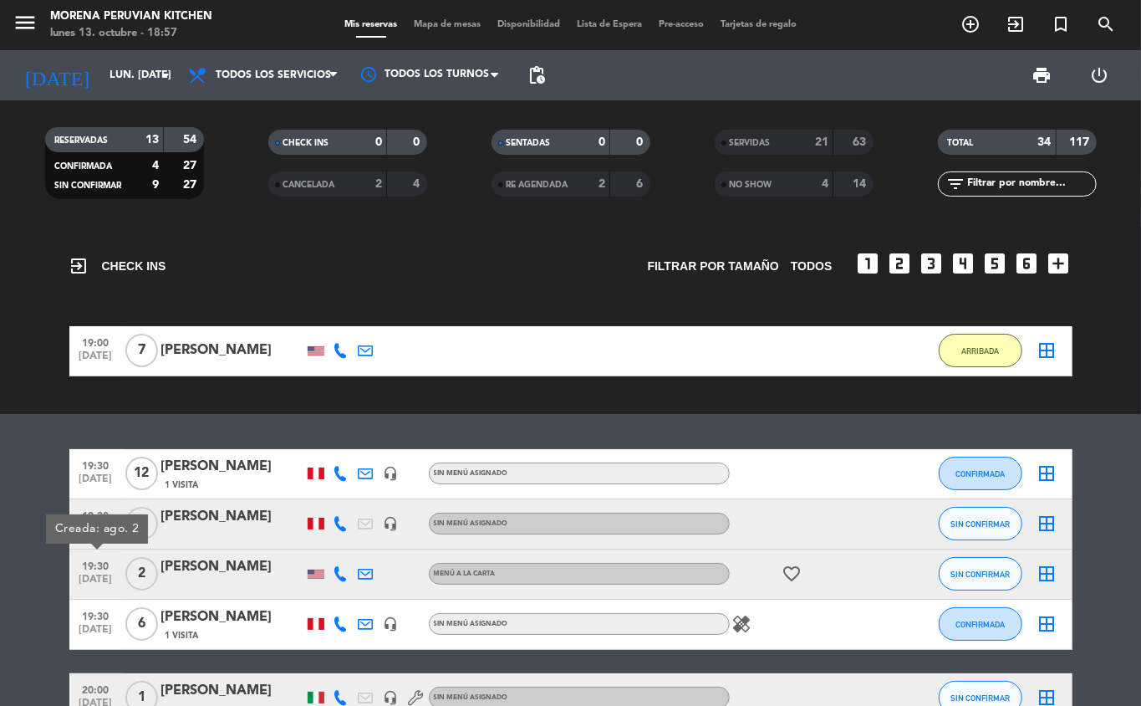
click at [334, 622] on icon at bounding box center [341, 623] width 15 height 15
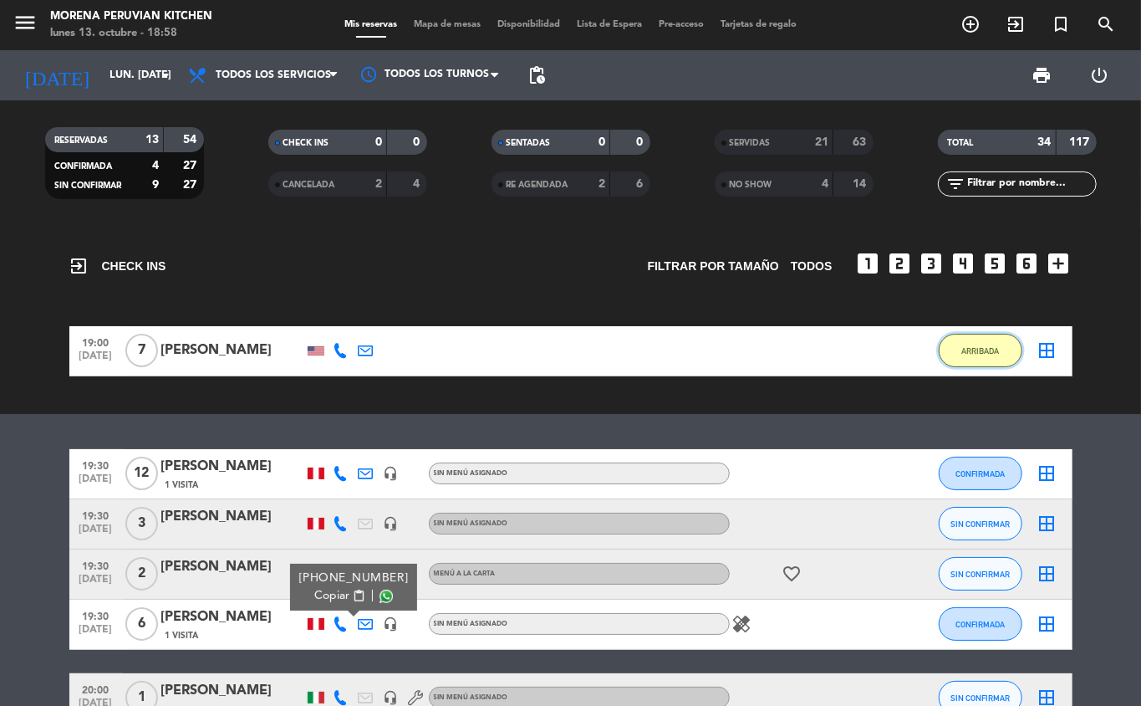
click at [967, 349] on span "ARRIBADA" at bounding box center [981, 350] width 38 height 9
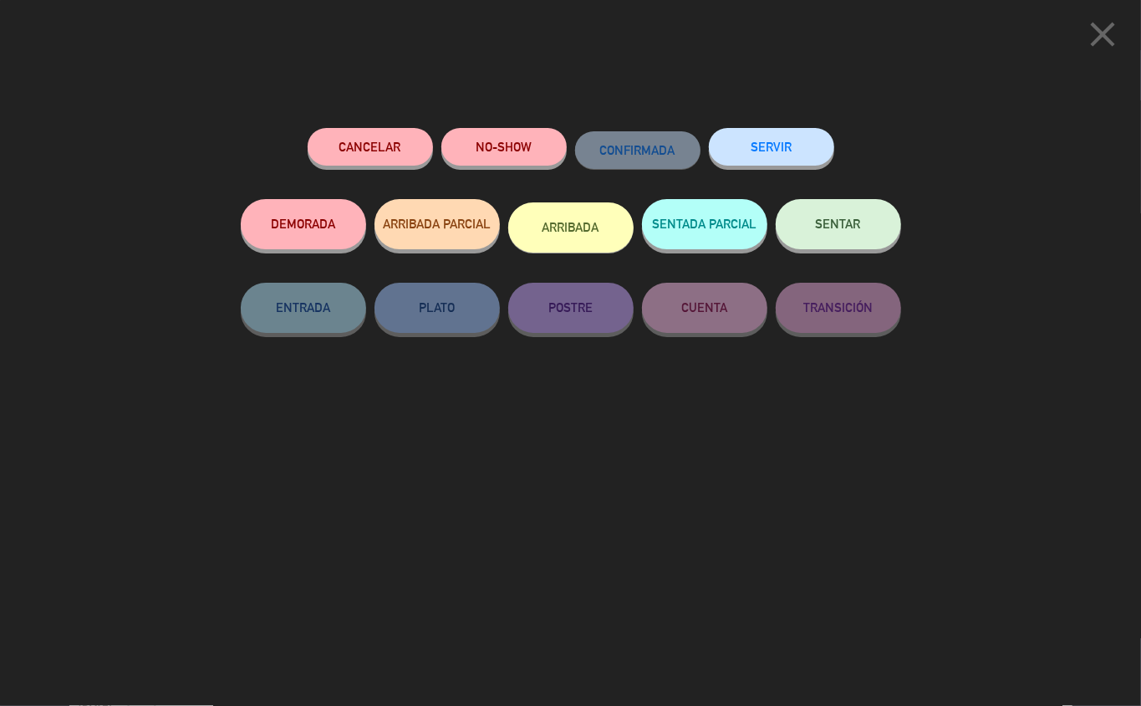
click at [1107, 32] on icon "close" at bounding box center [1103, 34] width 42 height 42
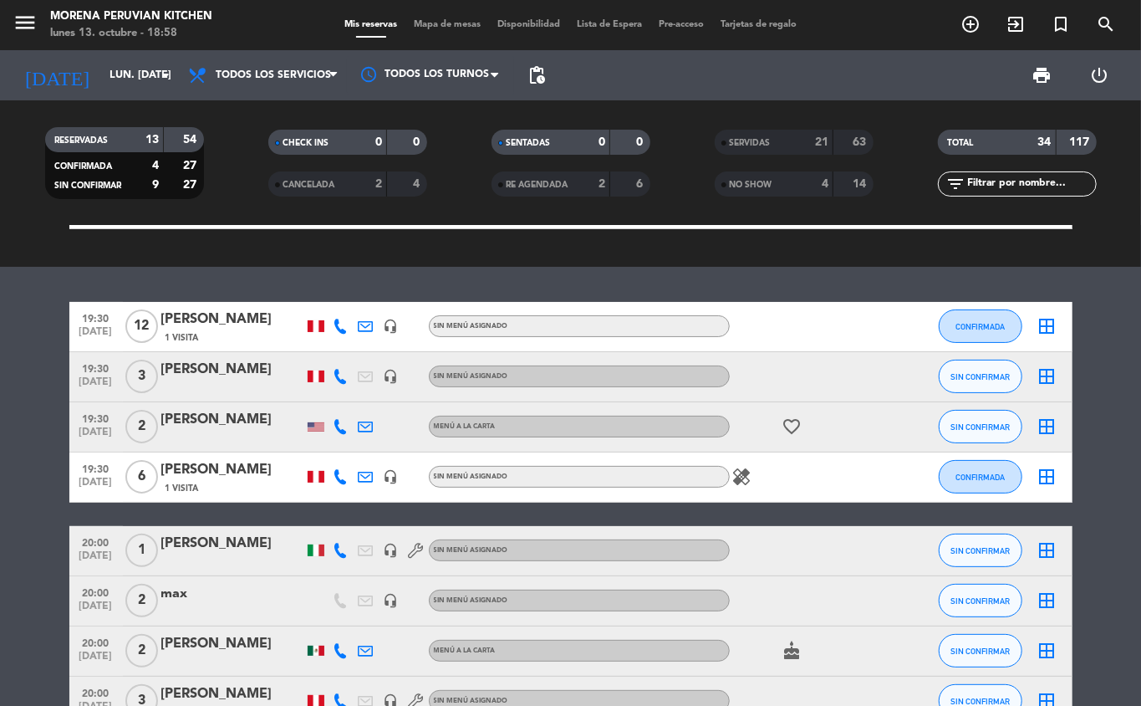
scroll to position [151, 0]
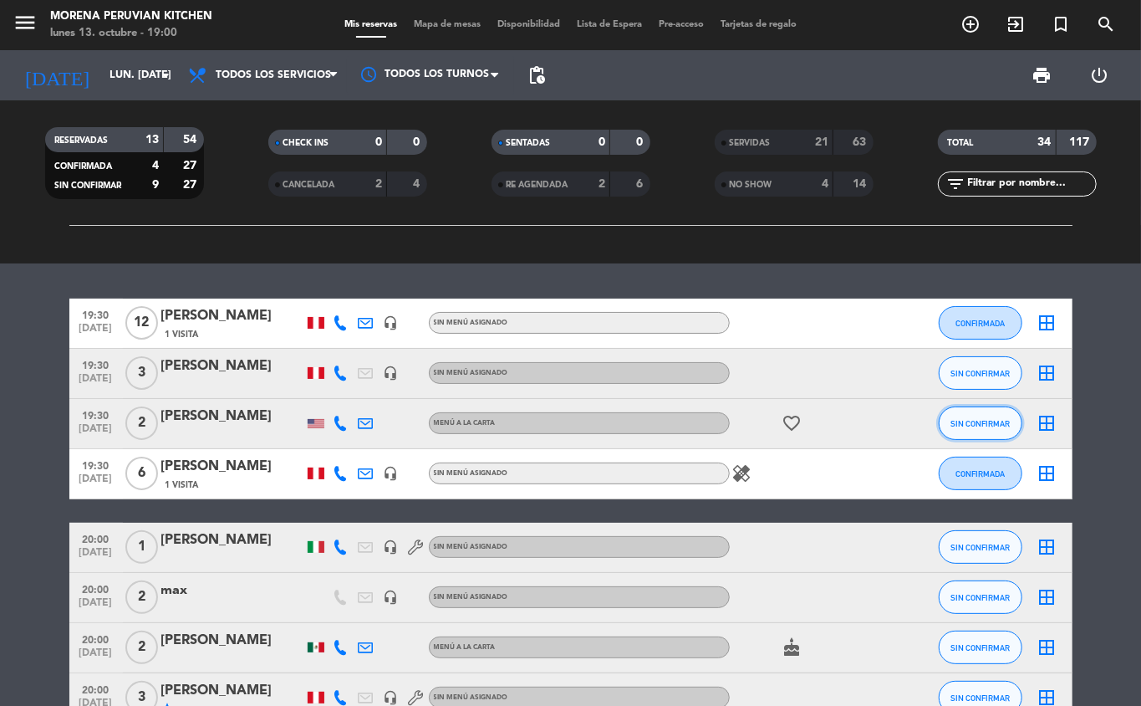
click at [983, 426] on span "SIN CONFIRMAR" at bounding box center [980, 423] width 59 height 9
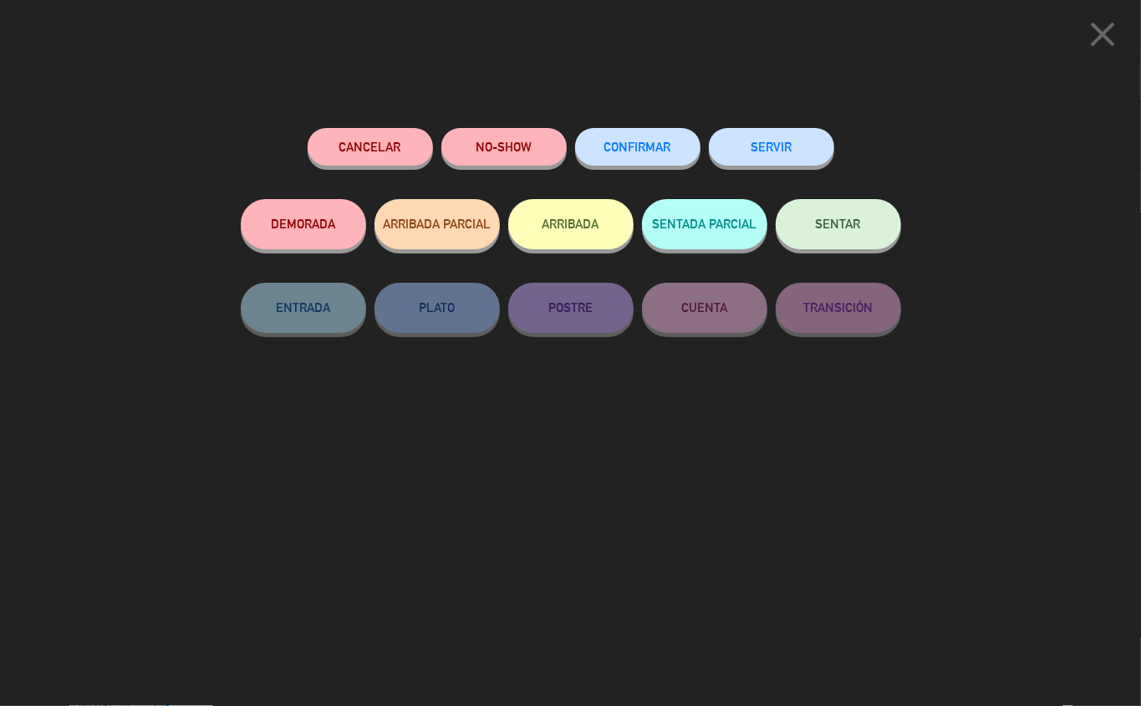
click at [585, 215] on button "ARRIBADA" at bounding box center [570, 224] width 125 height 50
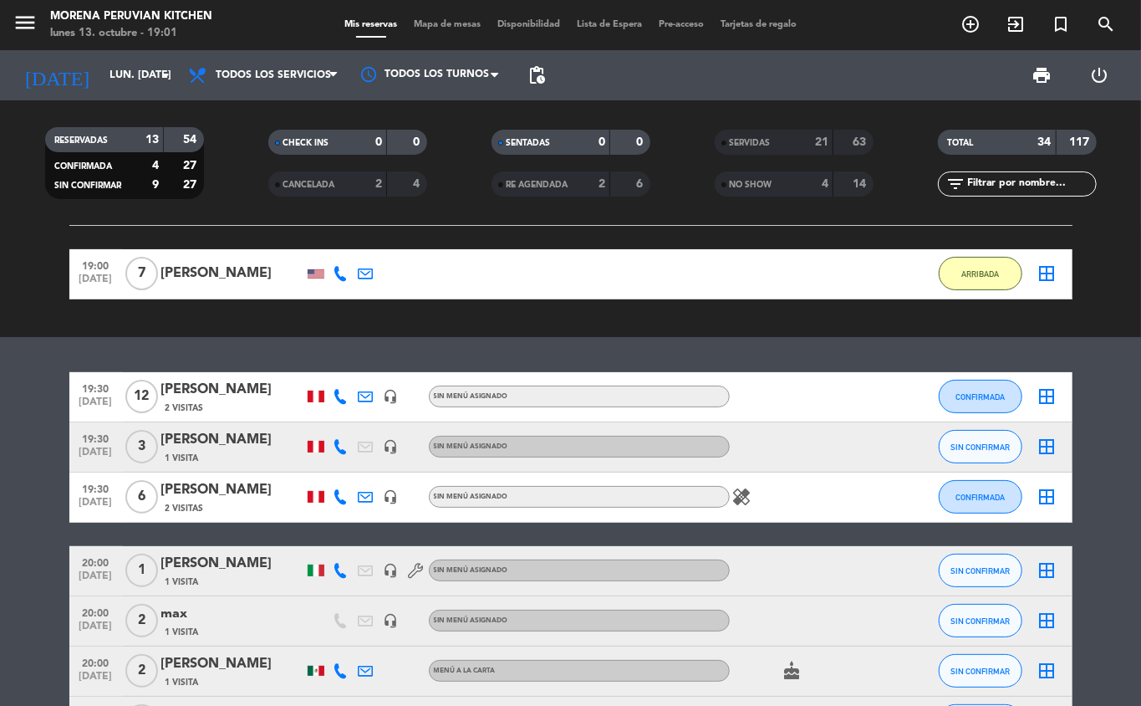
click at [365, 396] on icon at bounding box center [366, 396] width 15 height 15
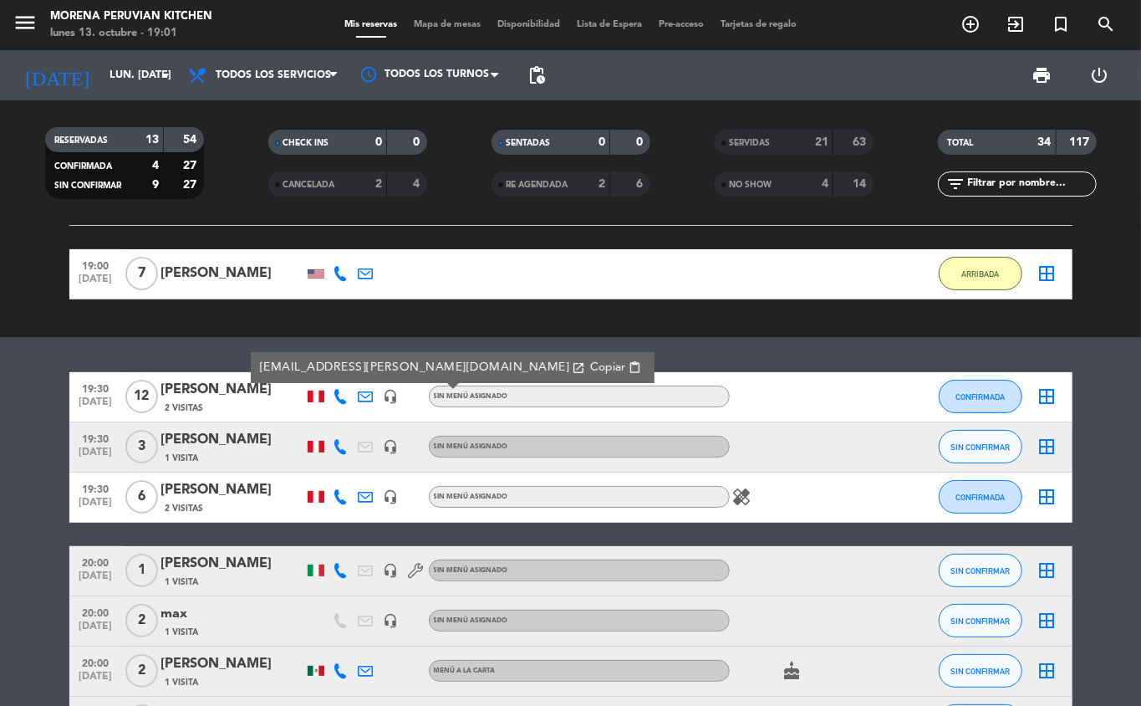
click at [341, 395] on icon at bounding box center [341, 396] width 15 height 15
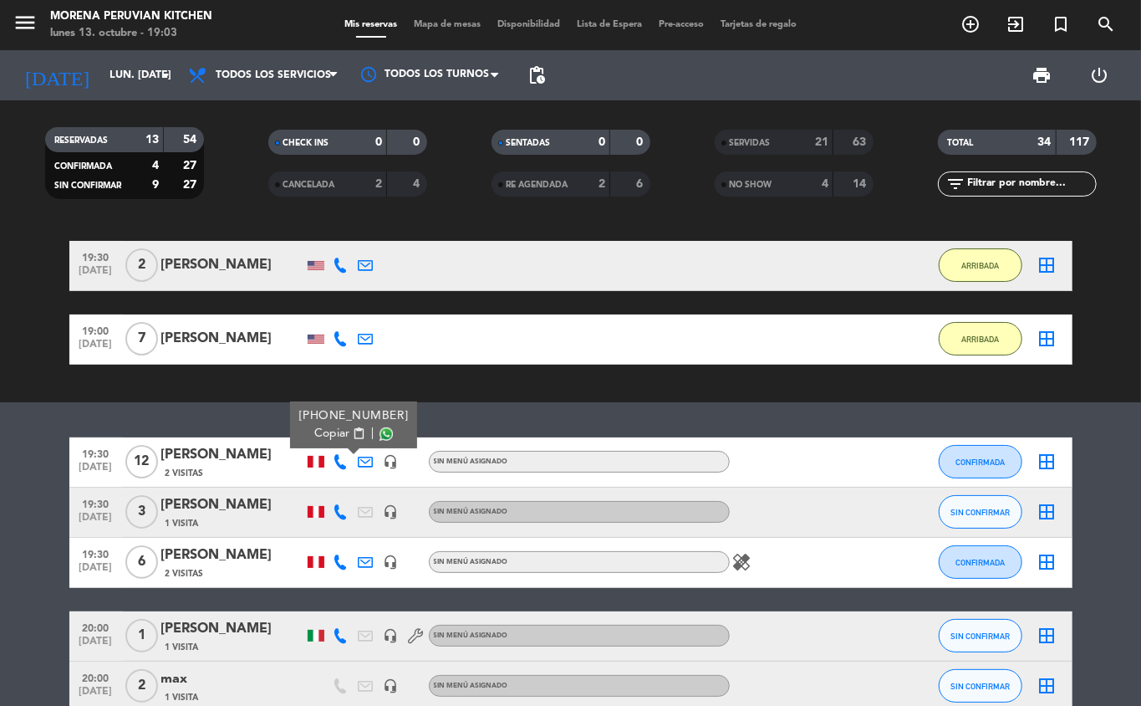
scroll to position [0, 0]
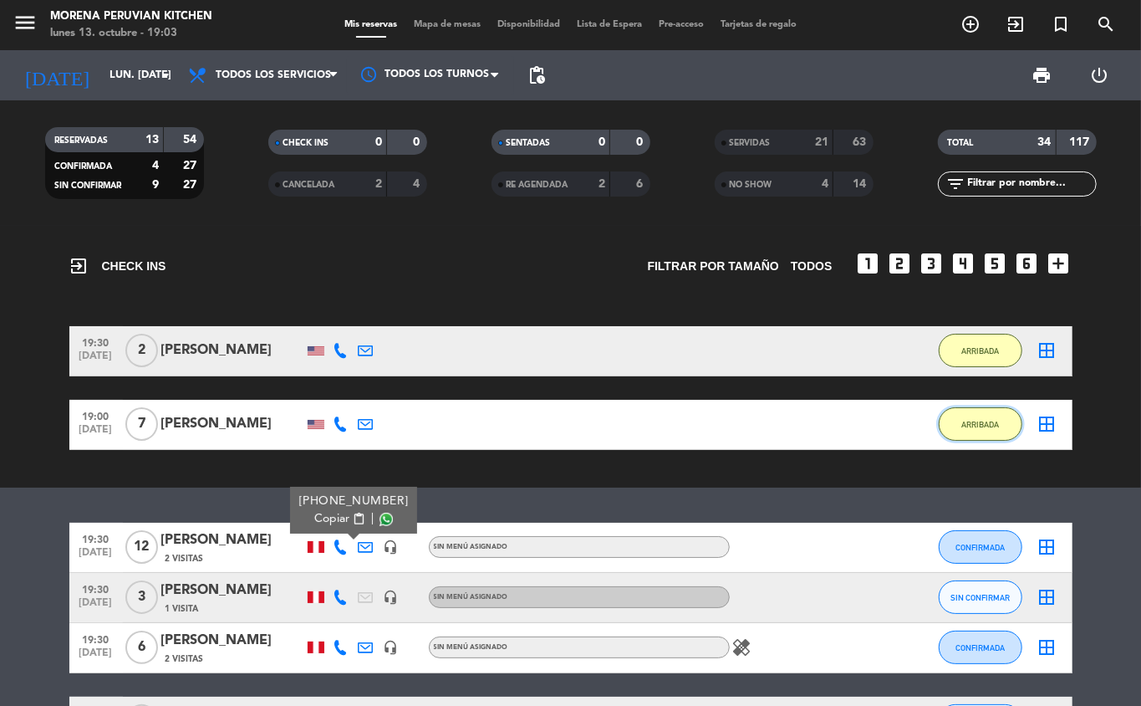
click at [970, 429] on button "ARRIBADA" at bounding box center [981, 423] width 84 height 33
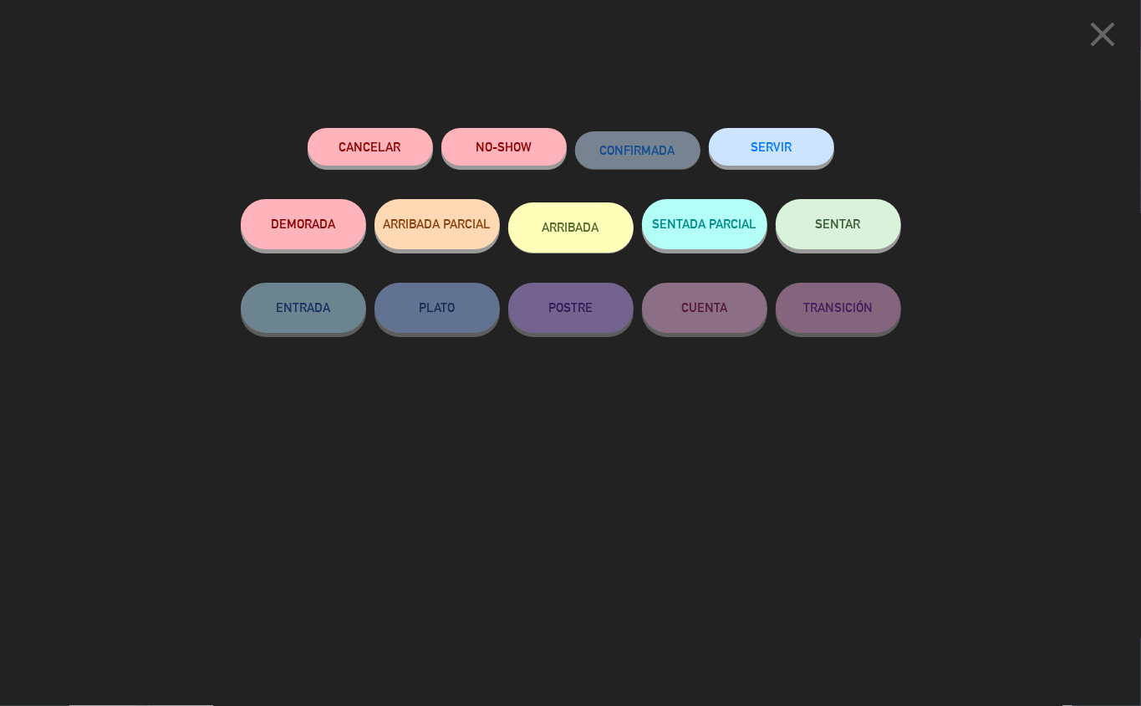
click at [744, 157] on button "SERVIR" at bounding box center [771, 147] width 125 height 38
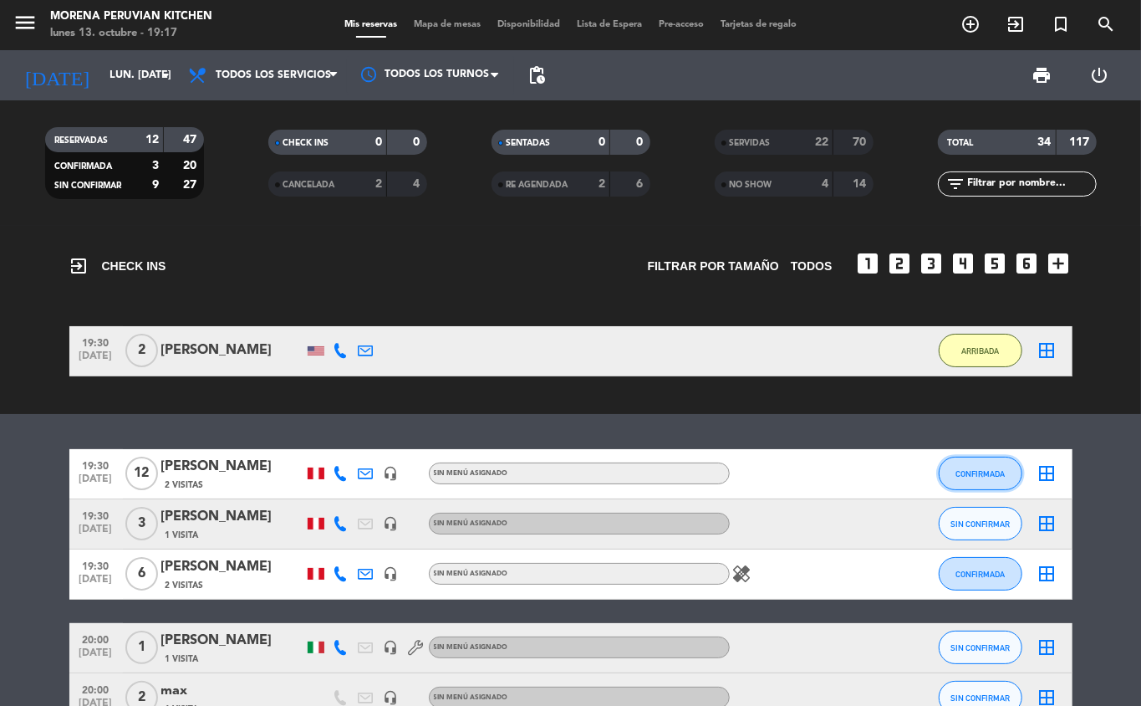
click at [980, 473] on span "CONFIRMADA" at bounding box center [980, 473] width 49 height 9
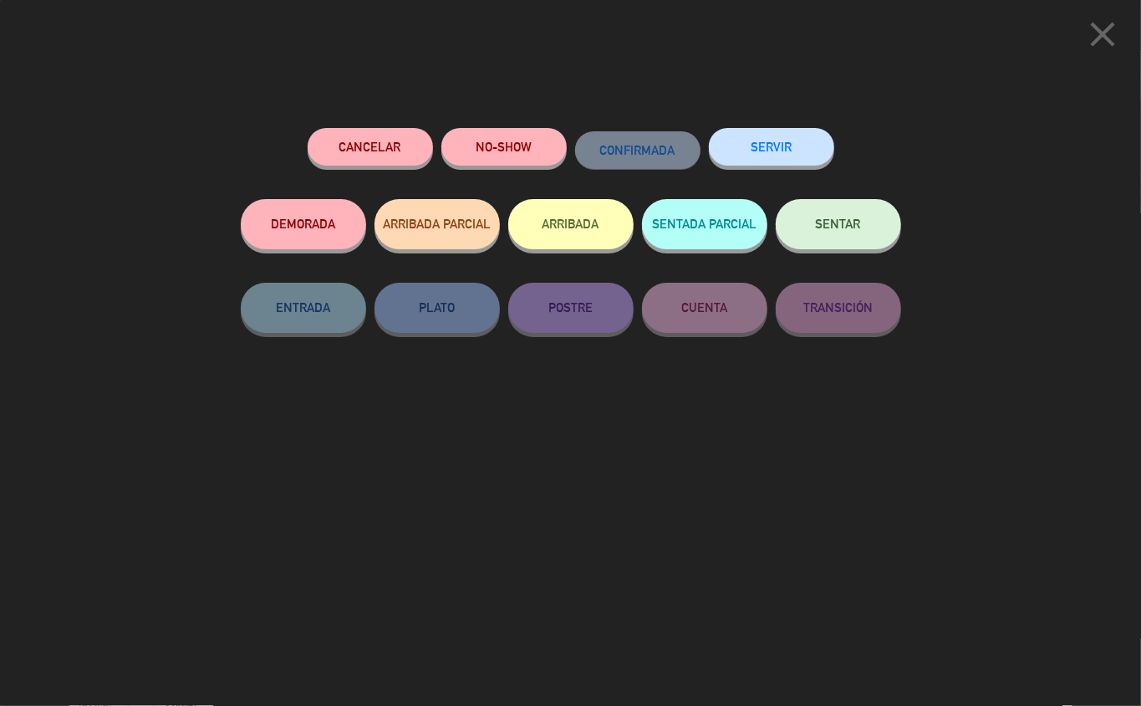
click at [597, 222] on button "ARRIBADA" at bounding box center [570, 224] width 125 height 50
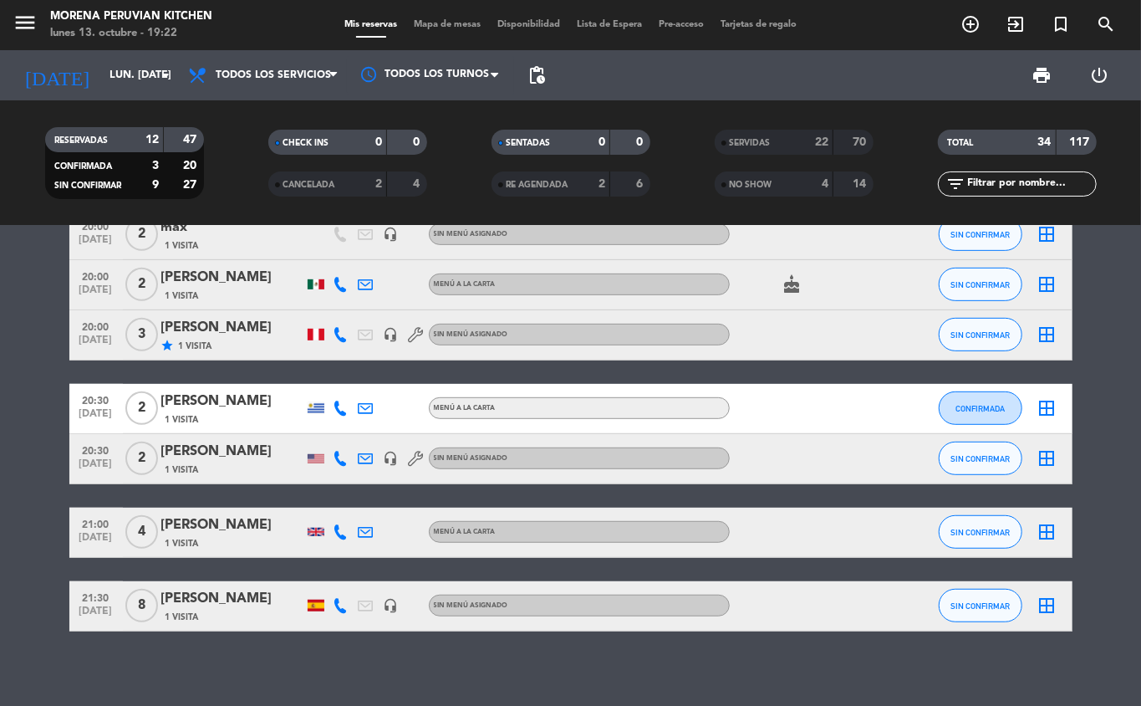
scroll to position [469, 0]
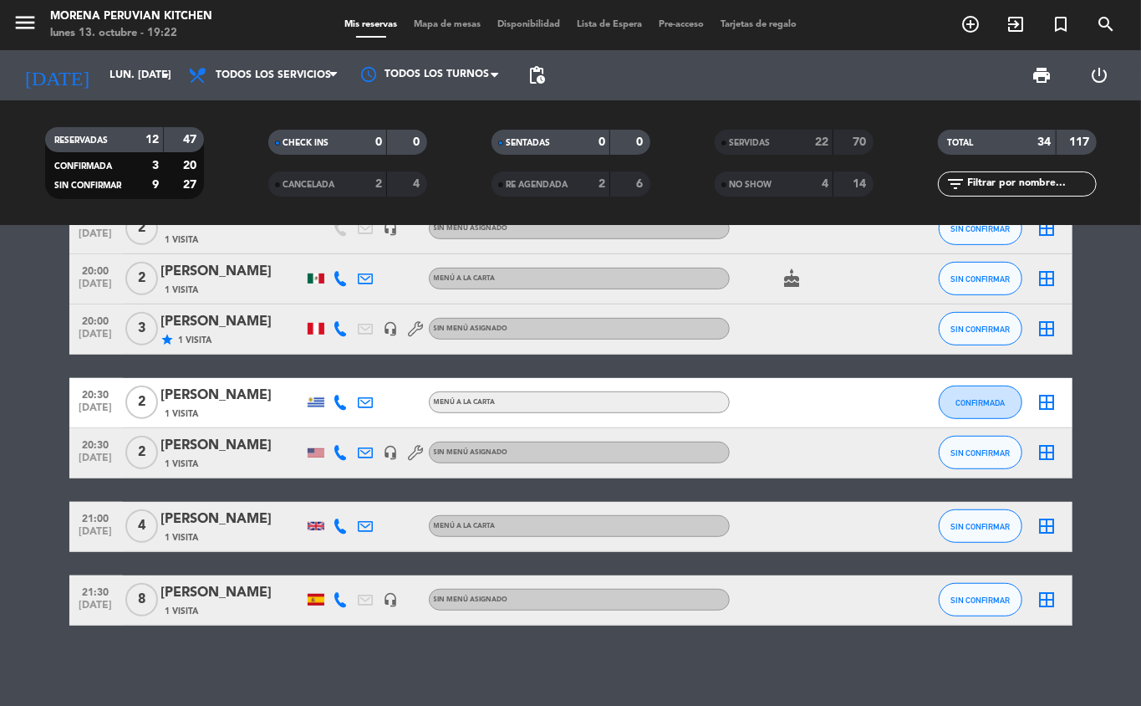
click at [82, 615] on span "[DATE]" at bounding box center [96, 609] width 42 height 19
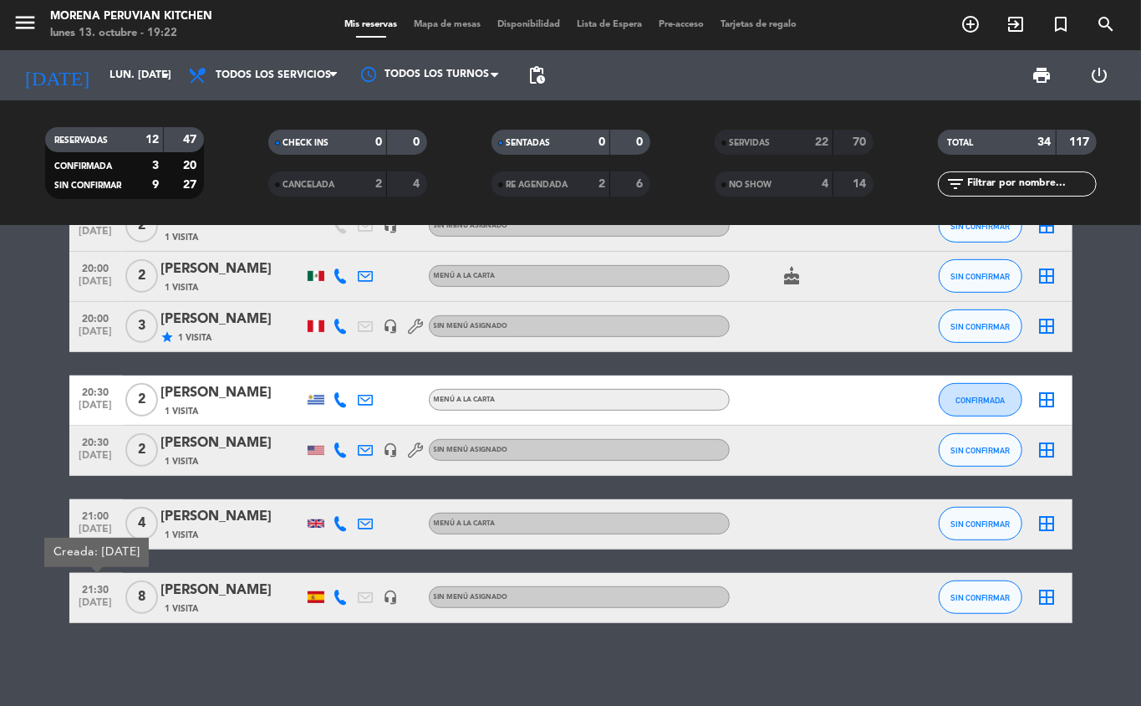
click at [968, 23] on icon "add_circle_outline" at bounding box center [971, 24] width 20 height 20
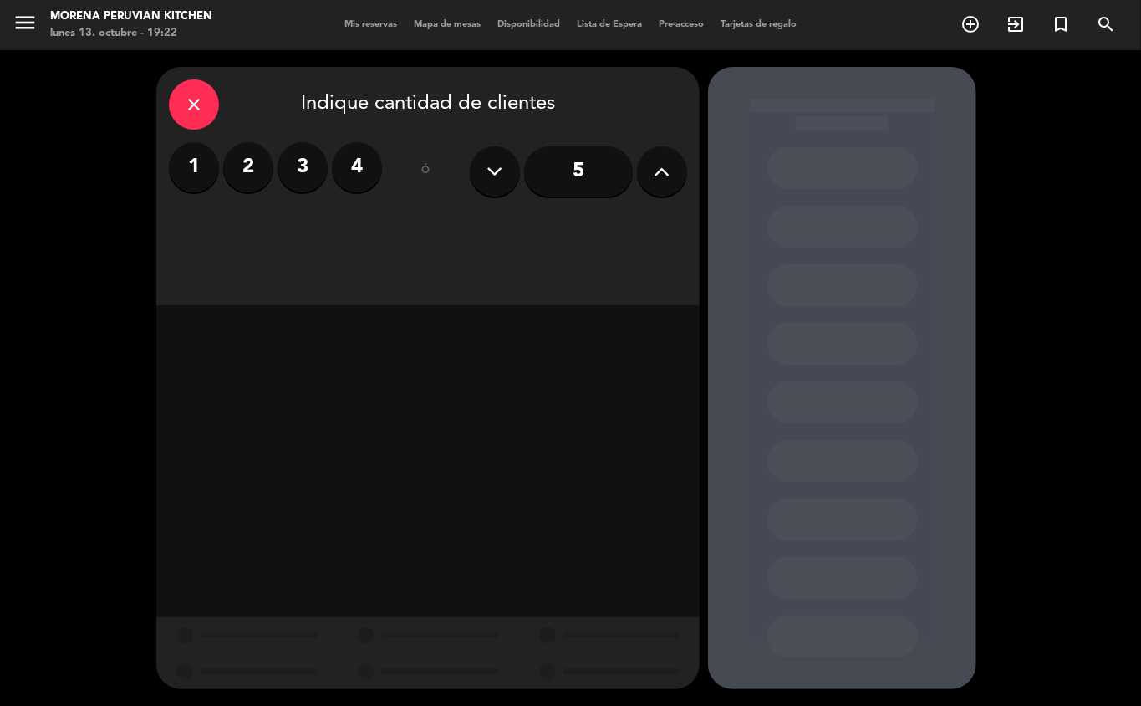
click at [263, 174] on label "2" at bounding box center [248, 167] width 50 height 50
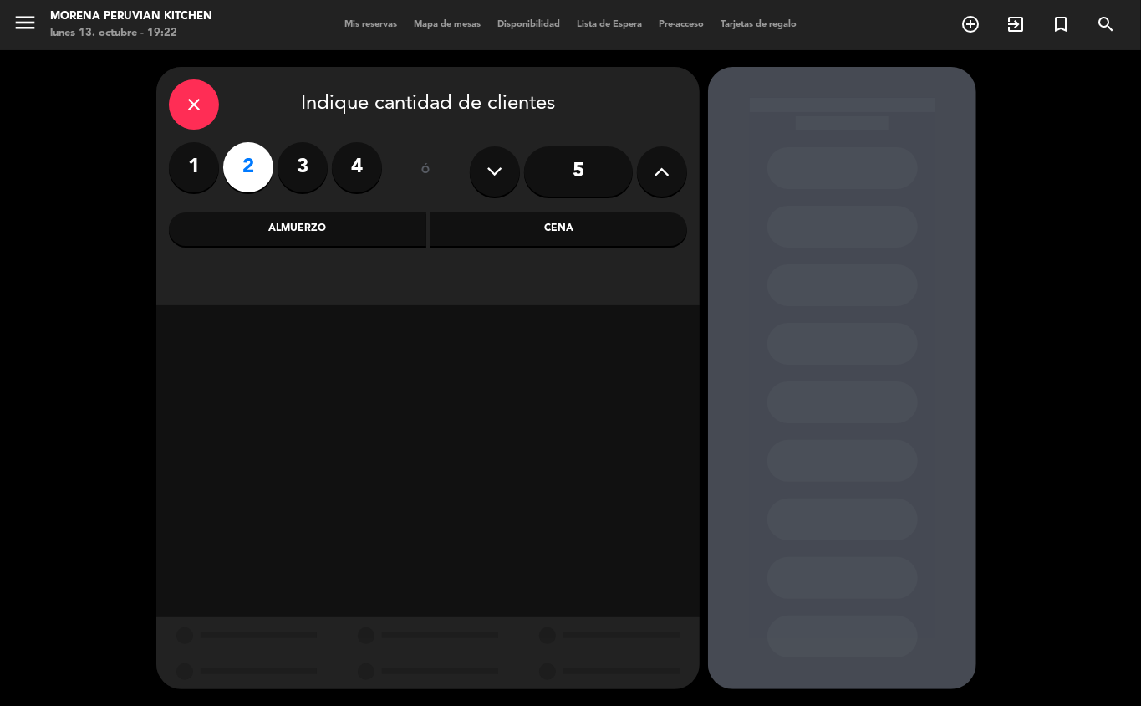
click at [577, 243] on div "Cena" at bounding box center [560, 228] width 258 height 33
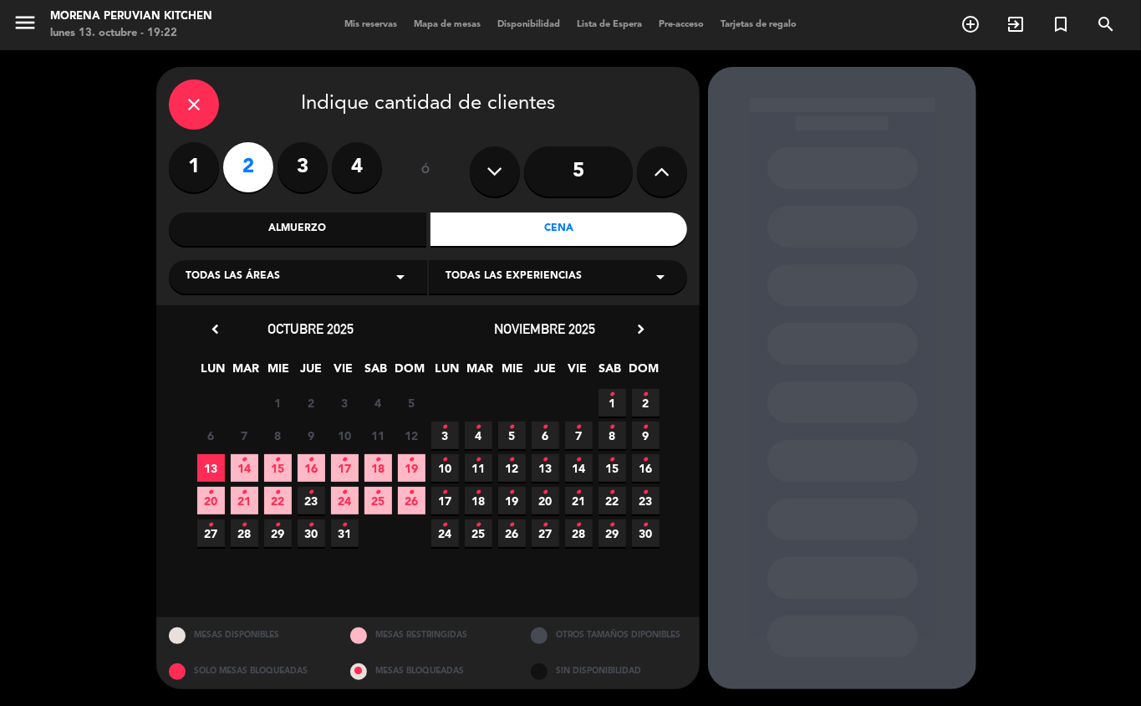
click at [208, 468] on span "13" at bounding box center [211, 468] width 28 height 28
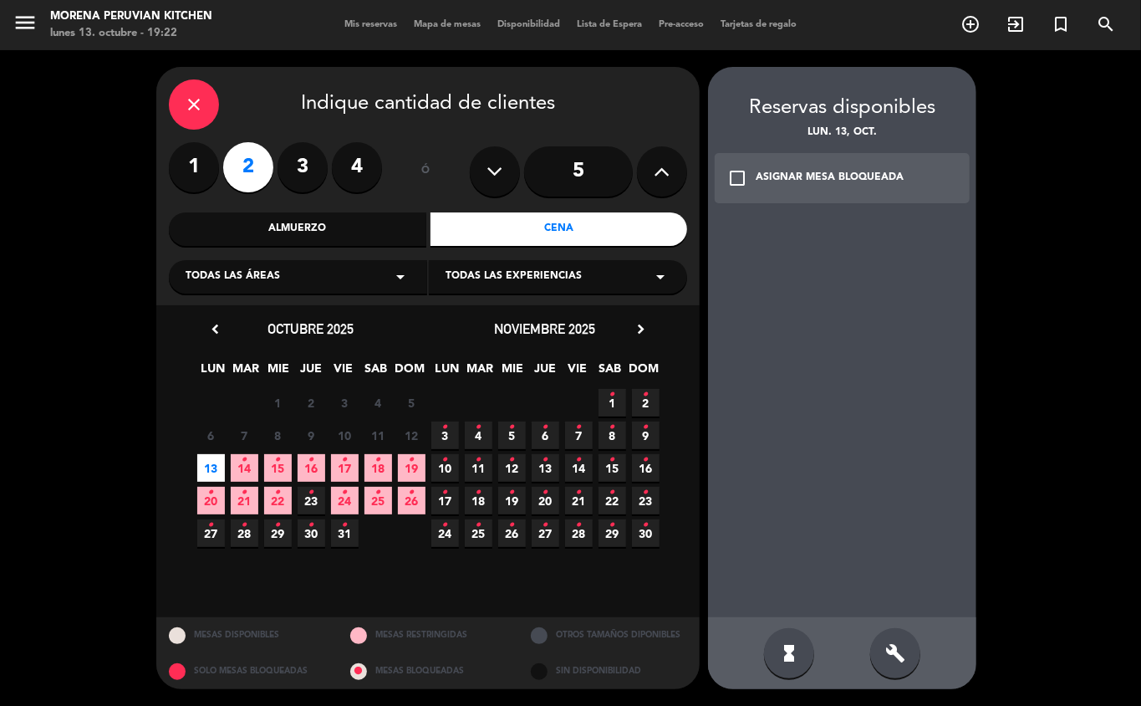
click at [897, 185] on div "ASIGNAR MESA BLOQUEADA" at bounding box center [830, 178] width 148 height 17
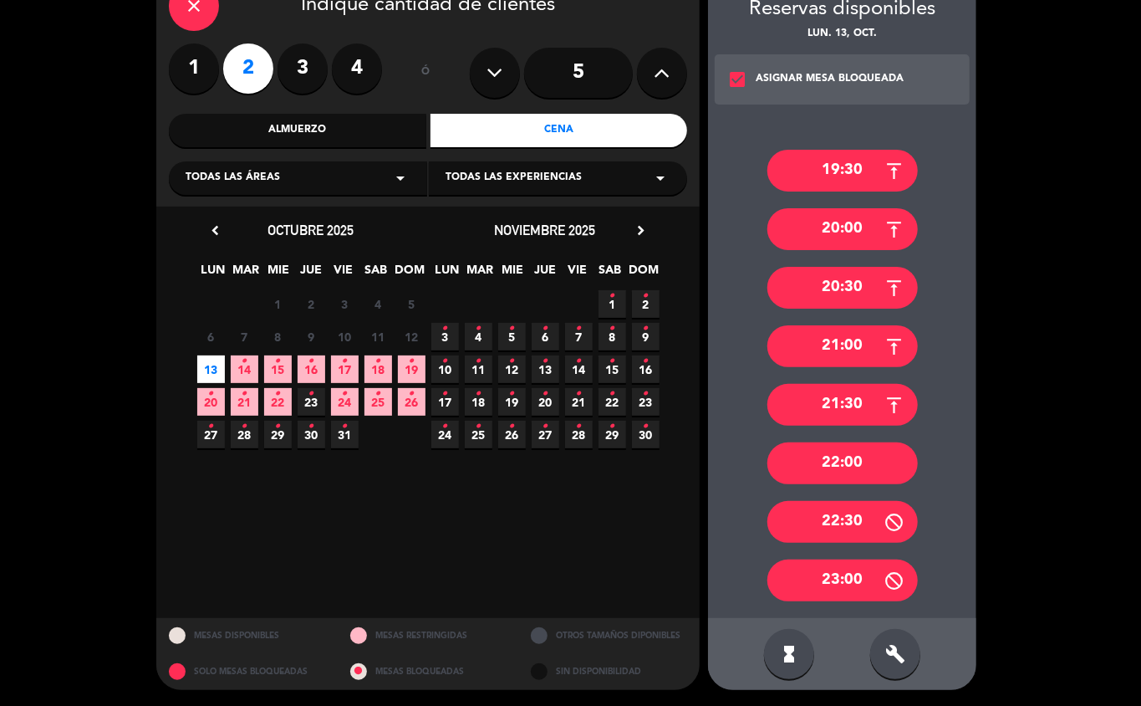
scroll to position [90, 0]
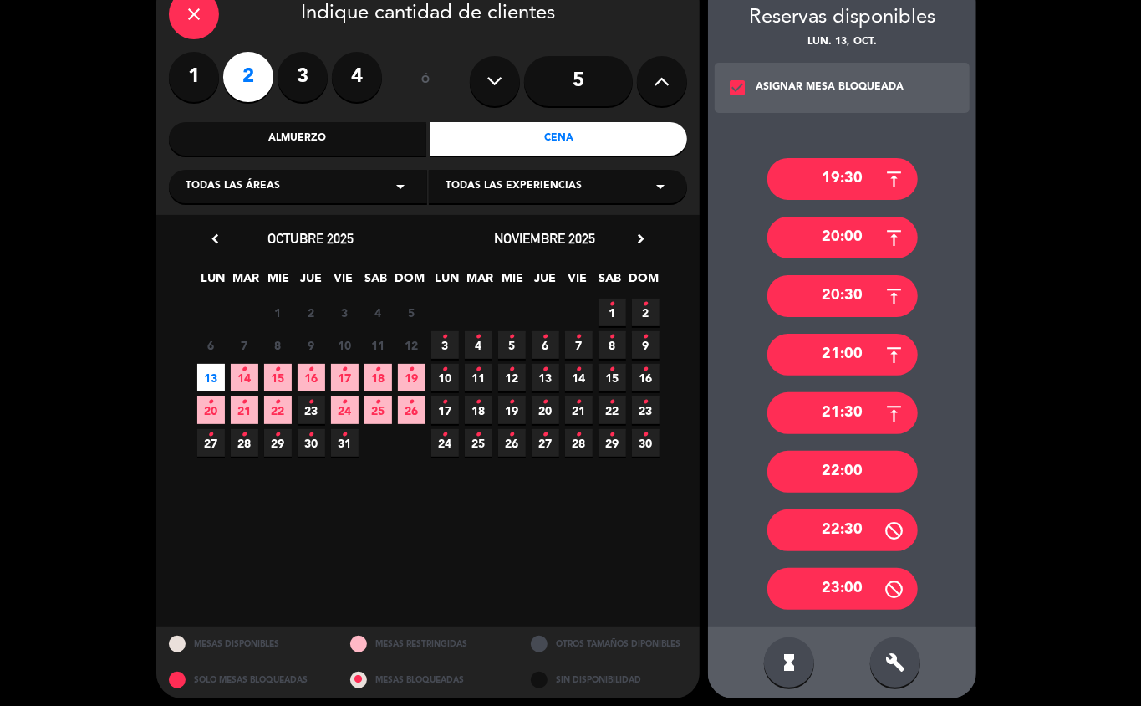
click at [874, 410] on div "21:30" at bounding box center [843, 413] width 151 height 42
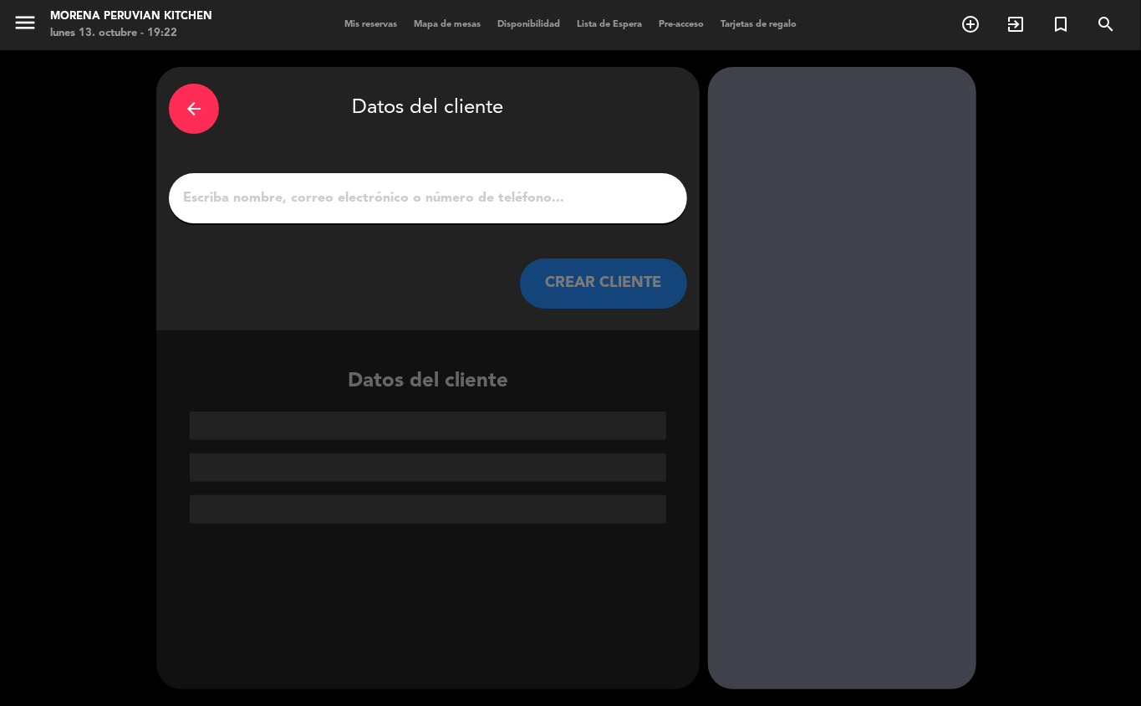
scroll to position [0, 0]
click at [528, 198] on input "1" at bounding box center [427, 197] width 493 height 23
click at [416, 196] on input "1" at bounding box center [427, 197] width 493 height 23
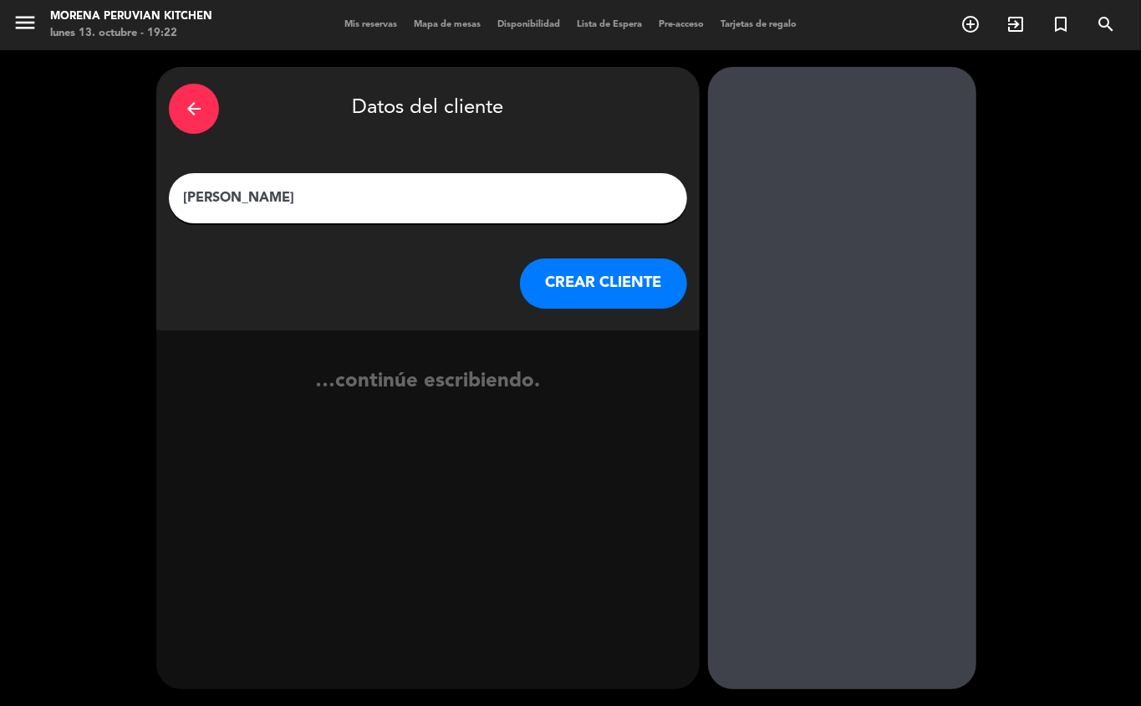
type input "[PERSON_NAME]"
click at [585, 279] on button "CREAR CLIENTE" at bounding box center [603, 283] width 167 height 50
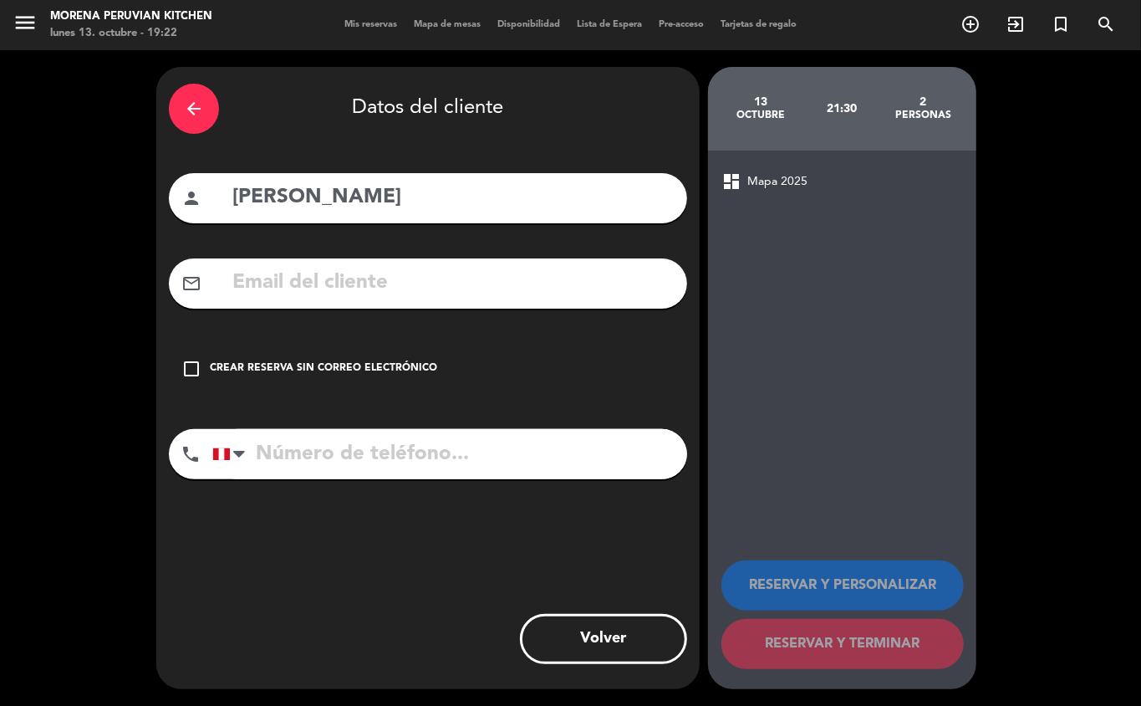
click at [390, 344] on div "check_box_outline_blank Crear reserva sin correo electrónico" at bounding box center [428, 369] width 518 height 50
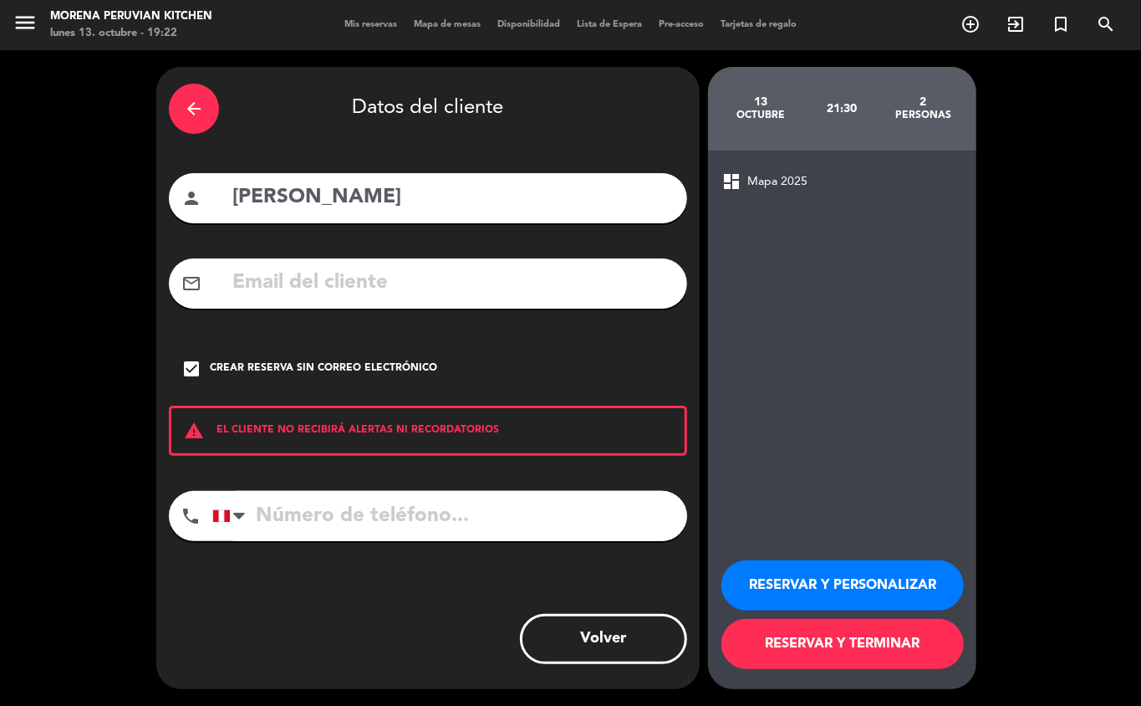
click at [472, 535] on input "tel" at bounding box center [449, 516] width 475 height 50
type input "[PHONE_NUMBER]"
click at [914, 641] on button "RESERVAR Y TERMINAR" at bounding box center [843, 644] width 243 height 50
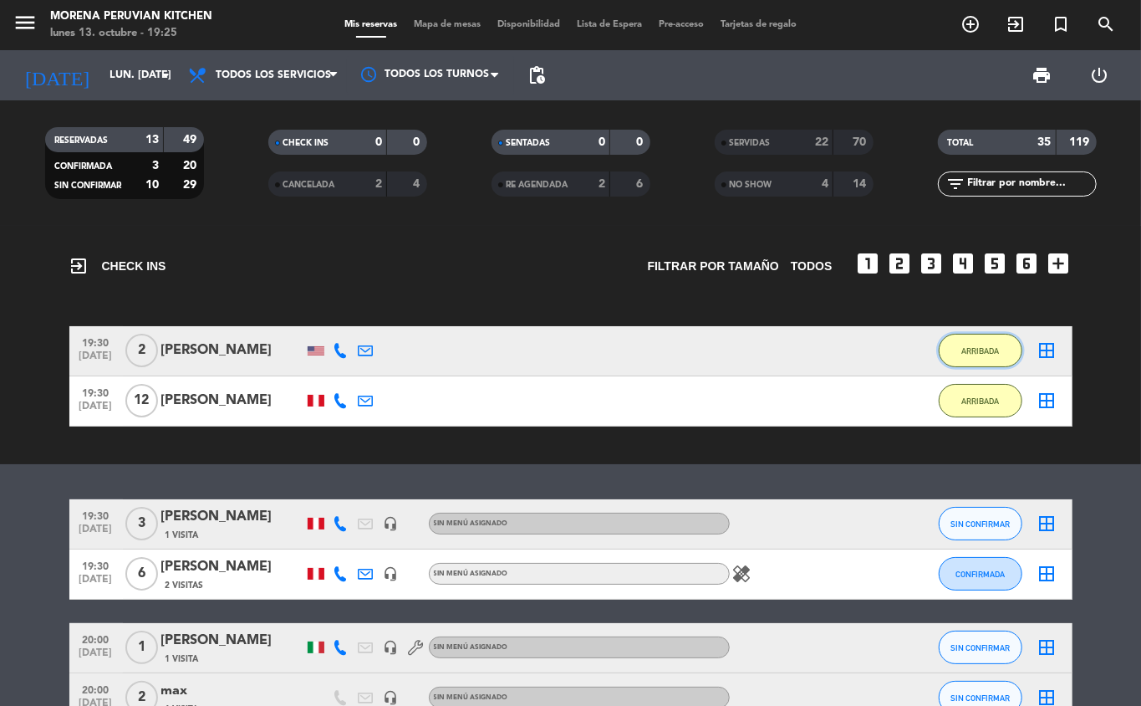
click at [993, 355] on button "ARRIBADA" at bounding box center [981, 350] width 84 height 33
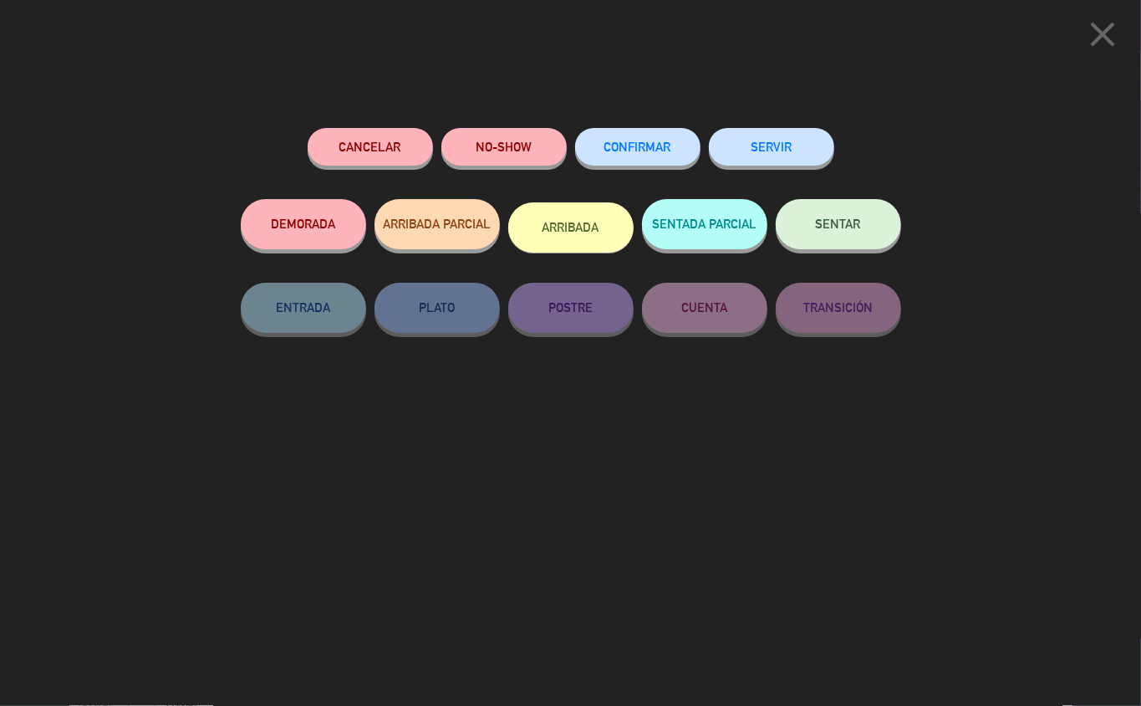
click at [794, 148] on button "SERVIR" at bounding box center [771, 147] width 125 height 38
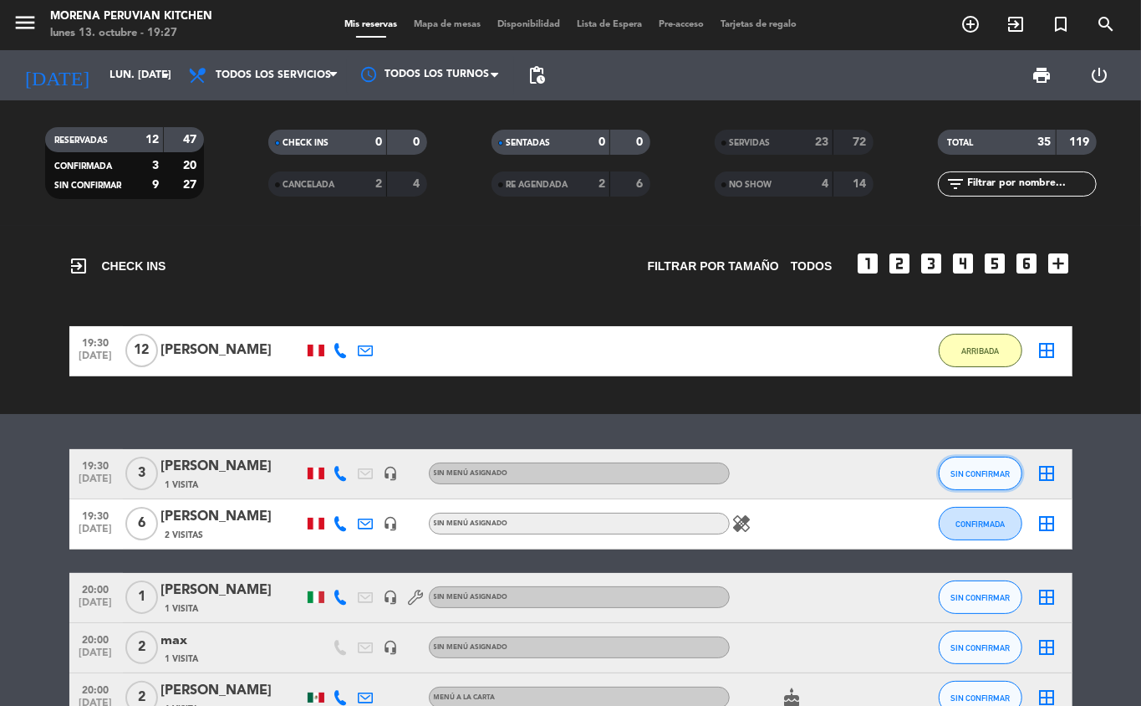
click at [982, 469] on span "SIN CONFIRMAR" at bounding box center [980, 473] width 59 height 9
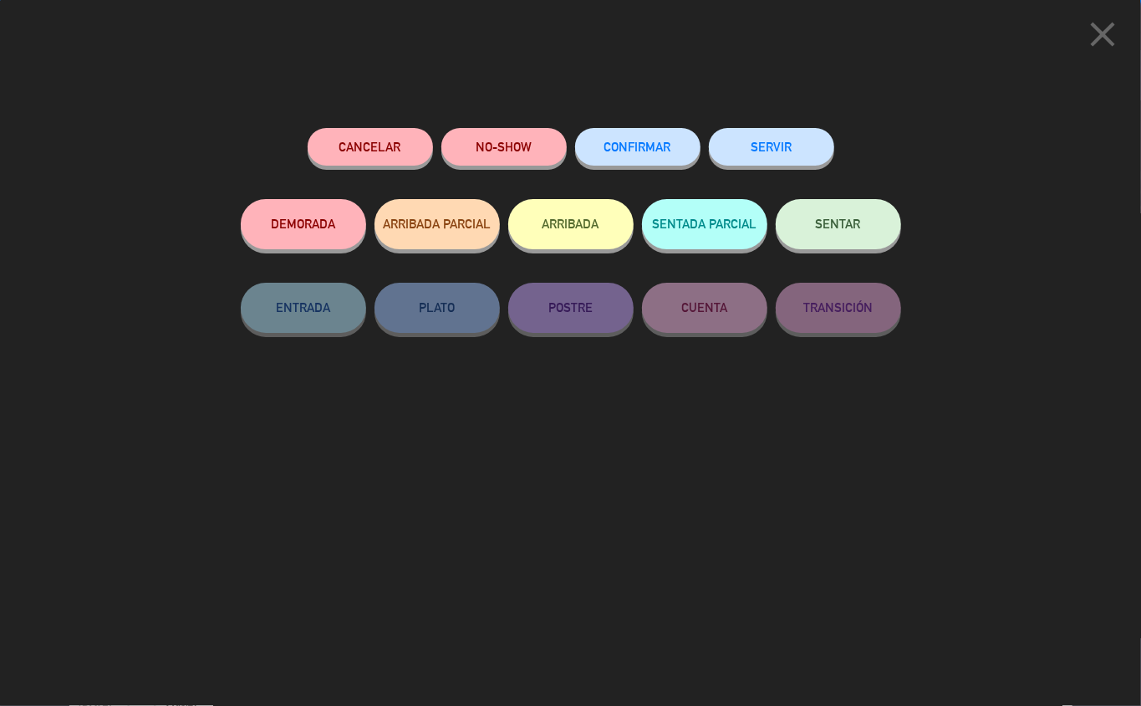
click at [564, 222] on button "ARRIBADA" at bounding box center [570, 224] width 125 height 50
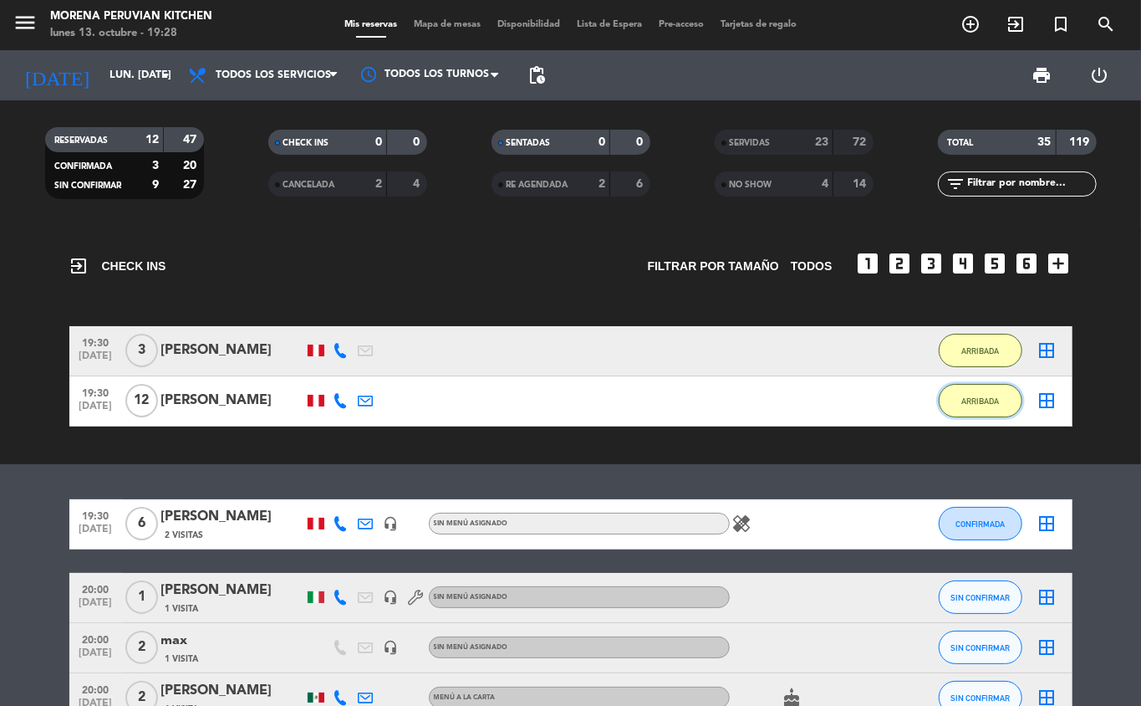
click at [957, 410] on button "ARRIBADA" at bounding box center [981, 400] width 84 height 33
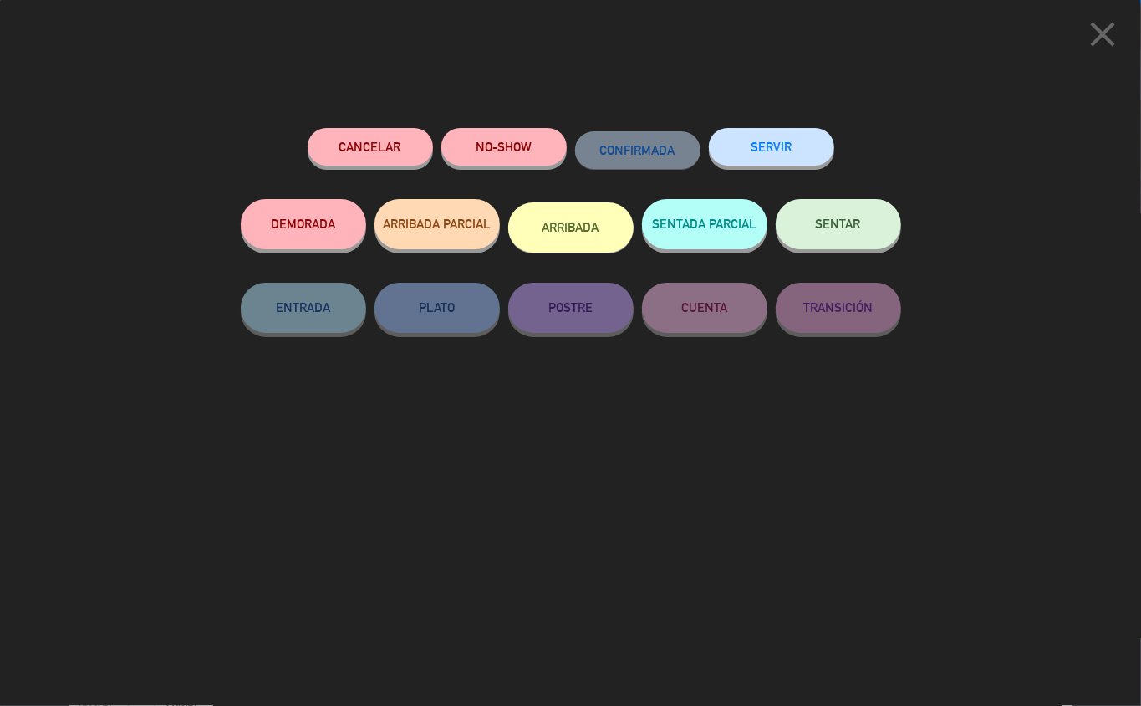
click at [768, 145] on button "SERVIR" at bounding box center [771, 147] width 125 height 38
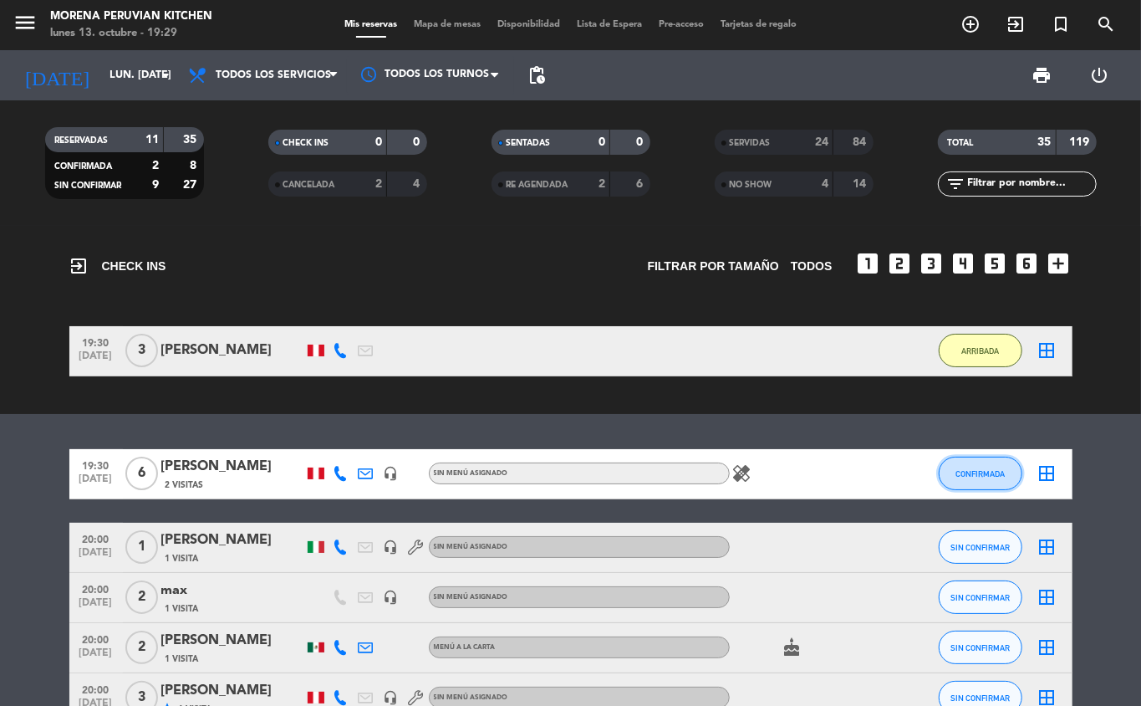
click at [968, 476] on span "CONFIRMADA" at bounding box center [980, 473] width 49 height 9
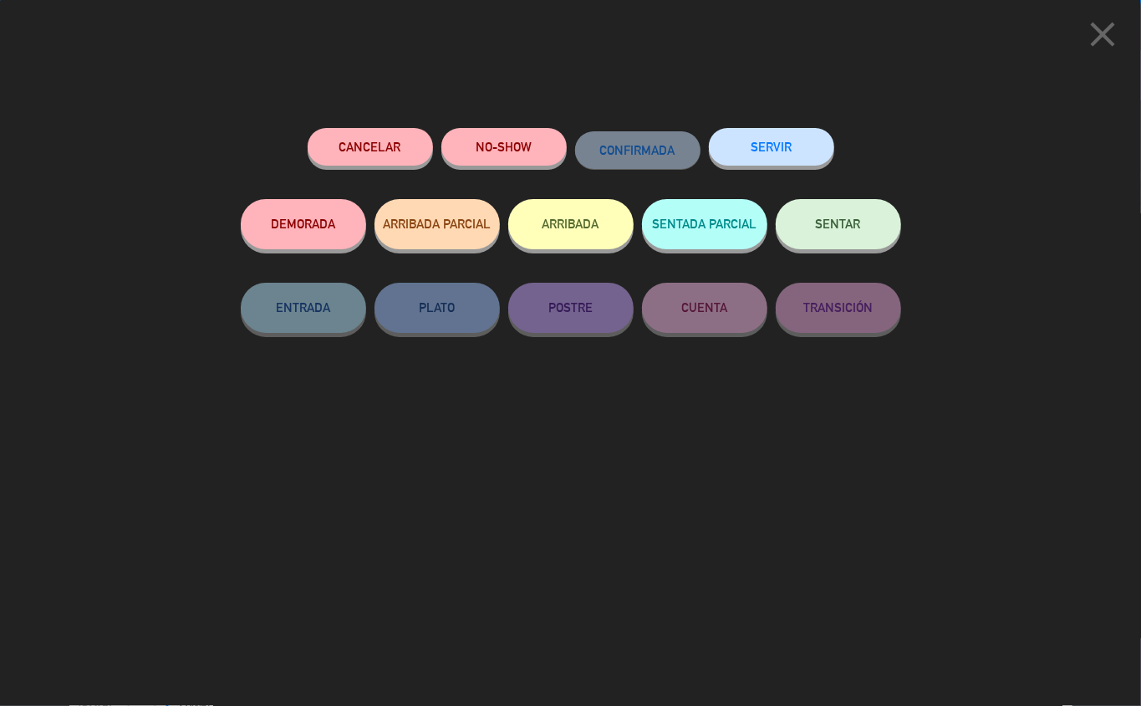
click at [580, 224] on button "ARRIBADA" at bounding box center [570, 224] width 125 height 50
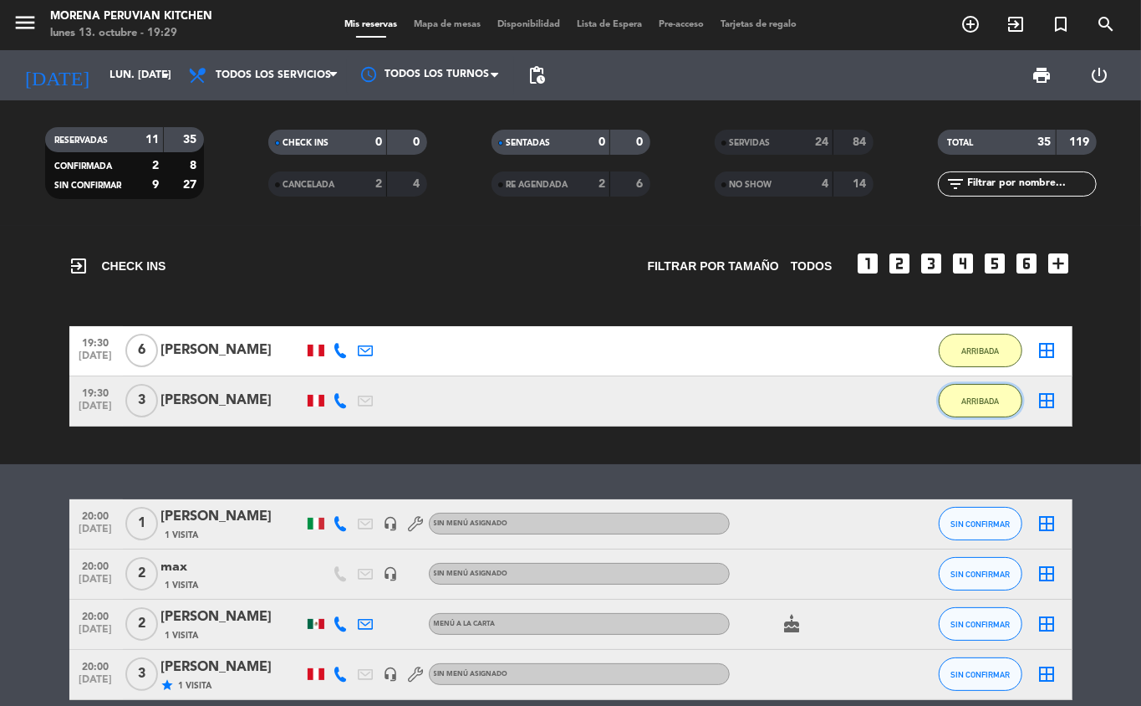
click at [985, 400] on span "ARRIBADA" at bounding box center [981, 400] width 38 height 9
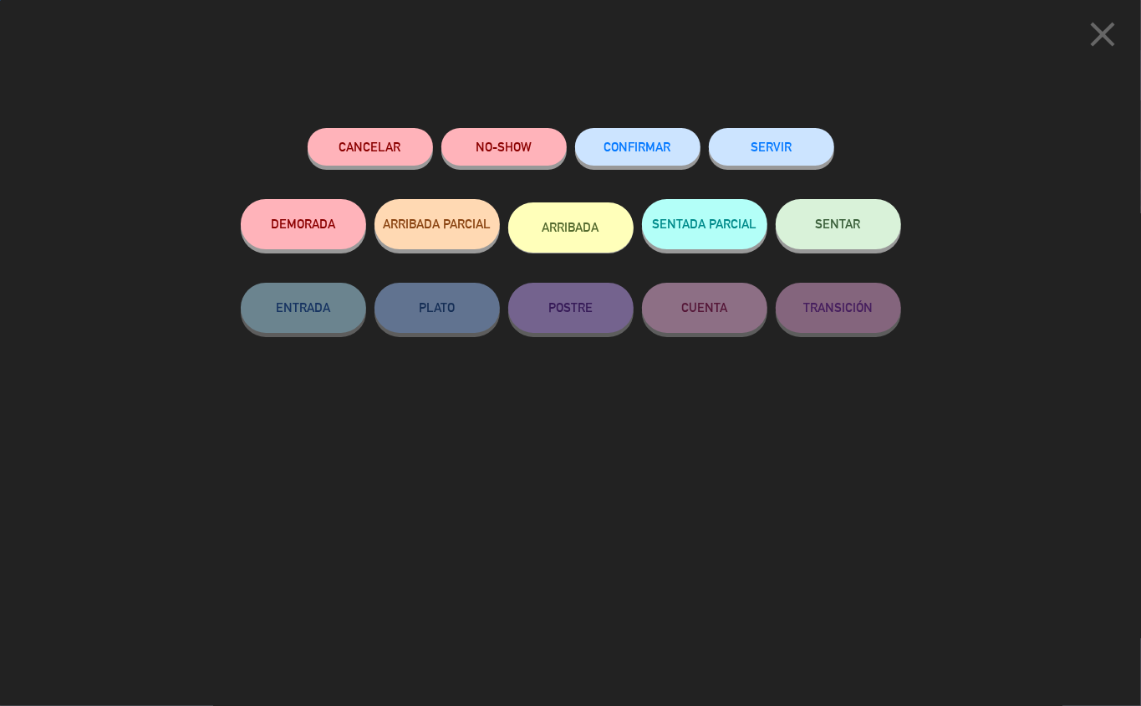
click at [786, 152] on button "SERVIR" at bounding box center [771, 147] width 125 height 38
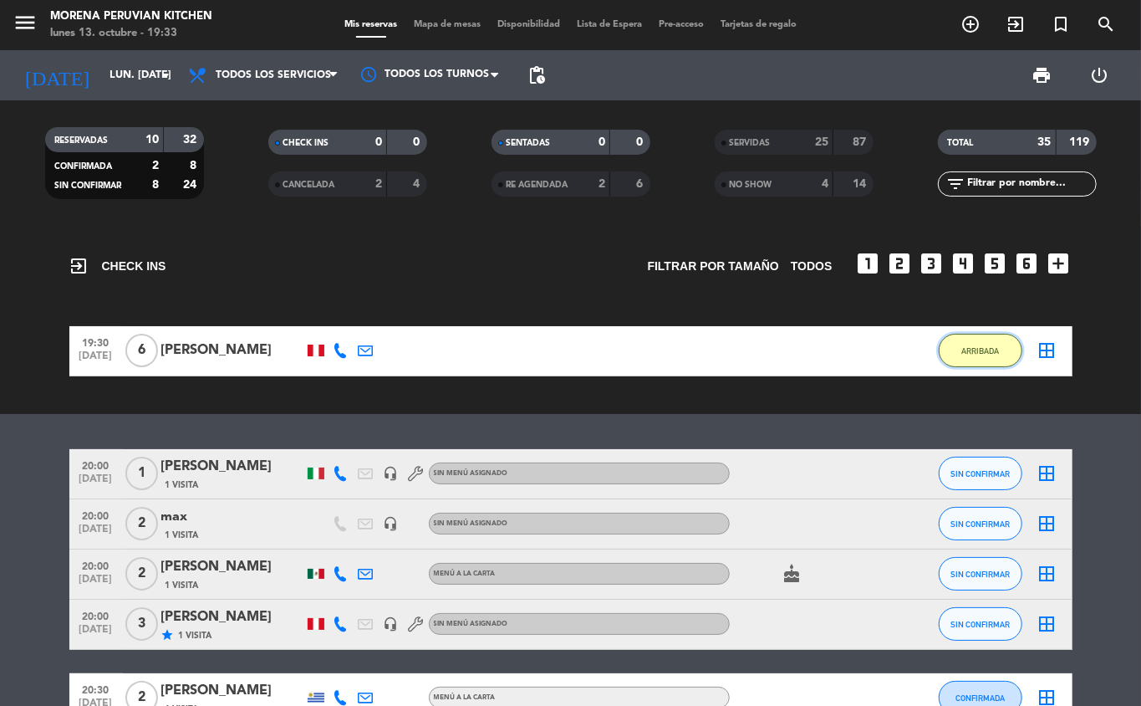
click at [984, 351] on span "ARRIBADA" at bounding box center [981, 350] width 38 height 9
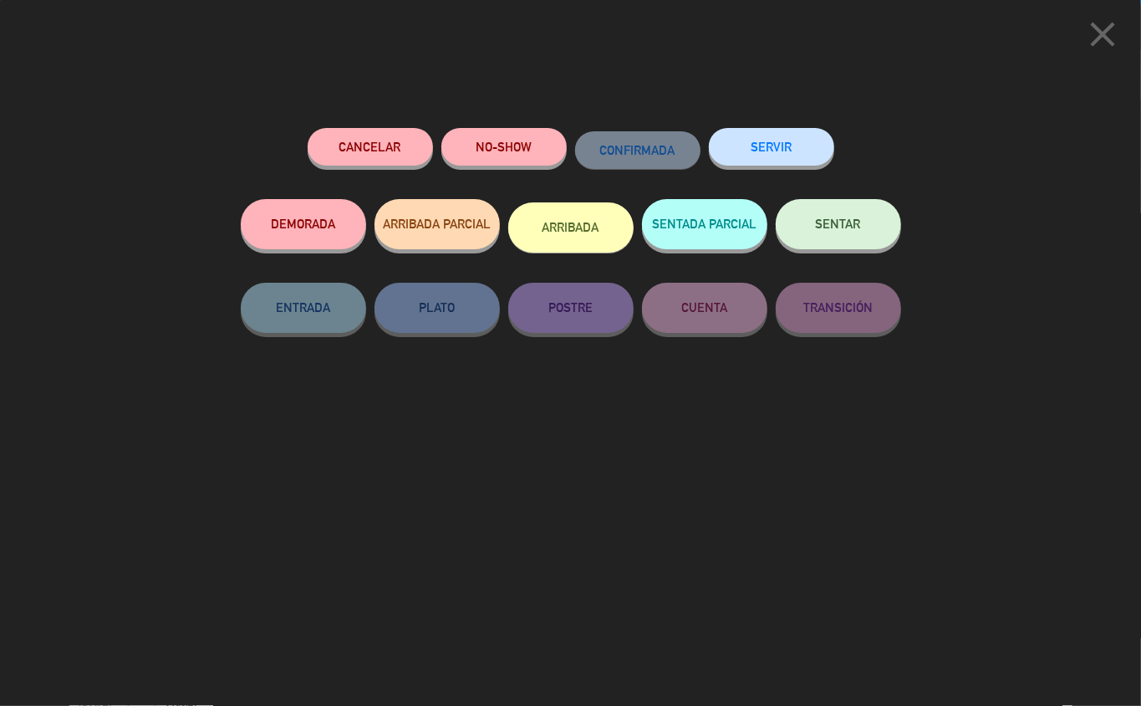
click at [791, 159] on button "SERVIR" at bounding box center [771, 147] width 125 height 38
